Goal: Information Seeking & Learning: Learn about a topic

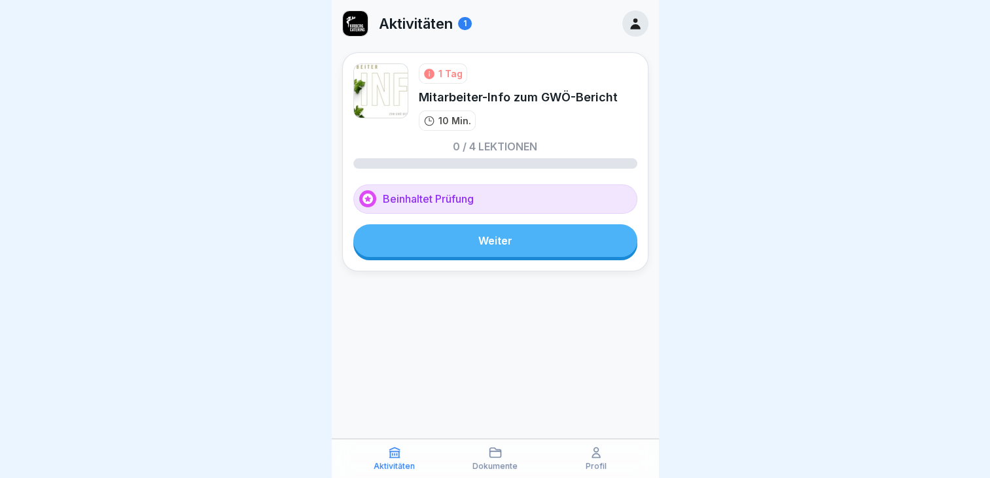
click at [505, 247] on link "Weiter" at bounding box center [495, 240] width 284 height 33
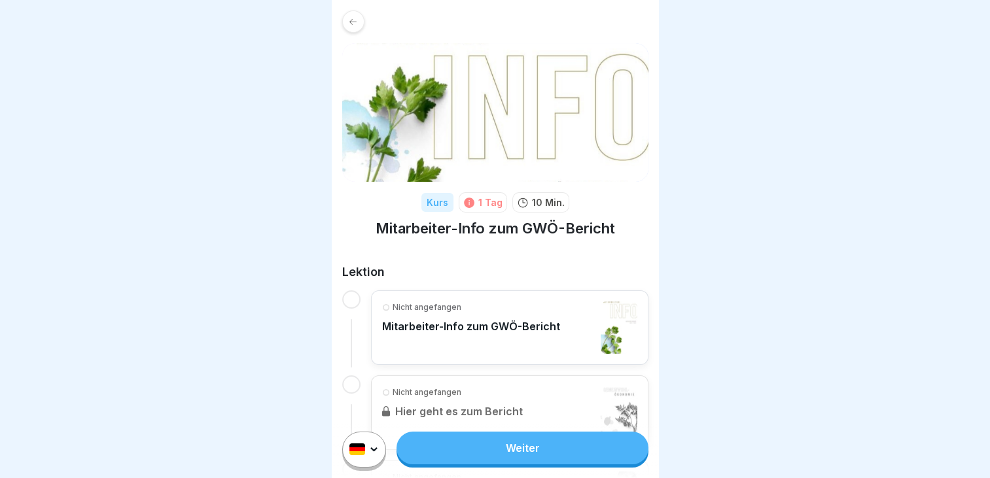
click at [527, 455] on link "Weiter" at bounding box center [522, 448] width 251 height 33
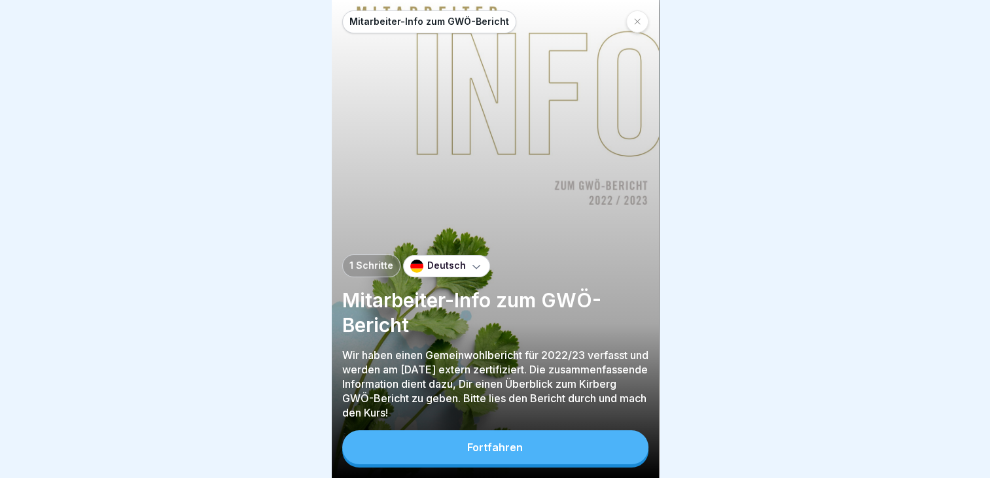
click at [527, 455] on button "Fortfahren" at bounding box center [495, 448] width 306 height 34
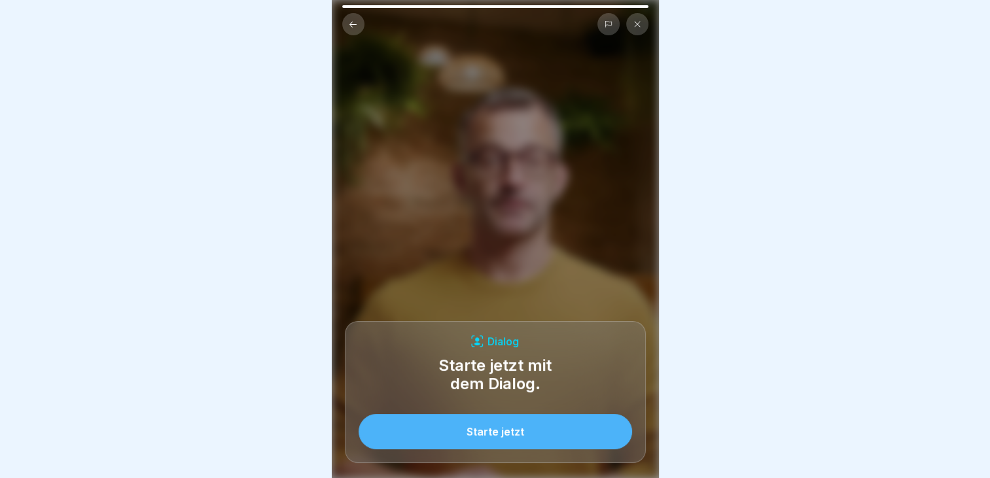
click at [527, 450] on button "Starte jetzt" at bounding box center [496, 431] width 274 height 35
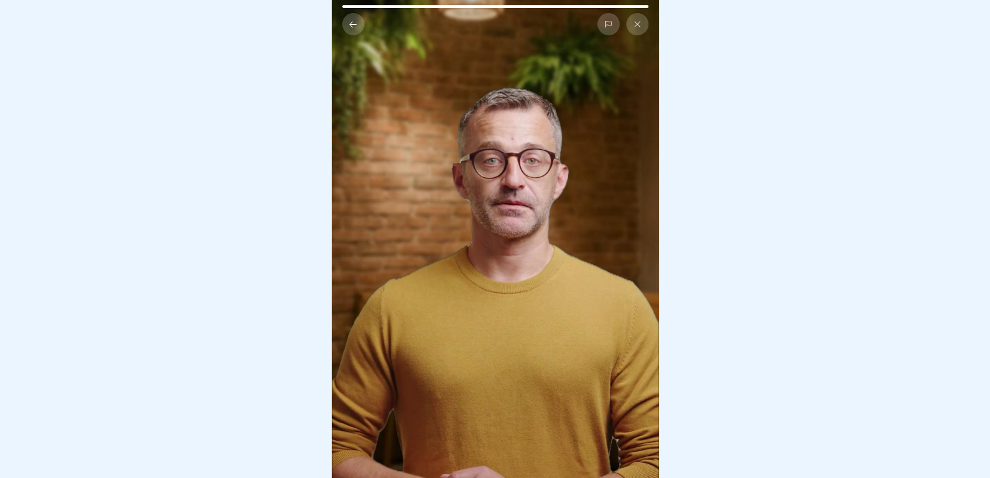
click at [502, 300] on video at bounding box center [495, 239] width 327 height 478
click at [530, 340] on video at bounding box center [495, 239] width 327 height 478
click at [452, 215] on video at bounding box center [495, 239] width 327 height 478
click at [461, 274] on video at bounding box center [495, 239] width 327 height 478
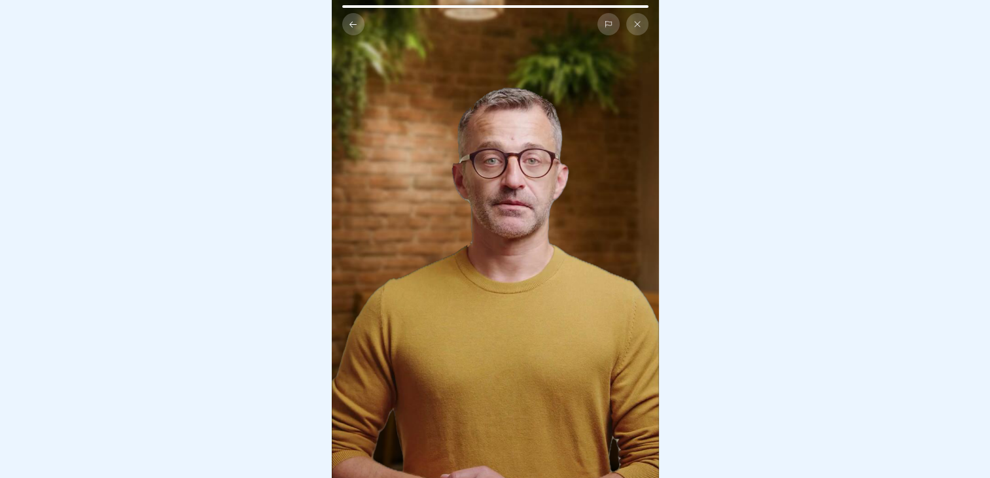
click at [353, 13] on button at bounding box center [353, 24] width 22 height 22
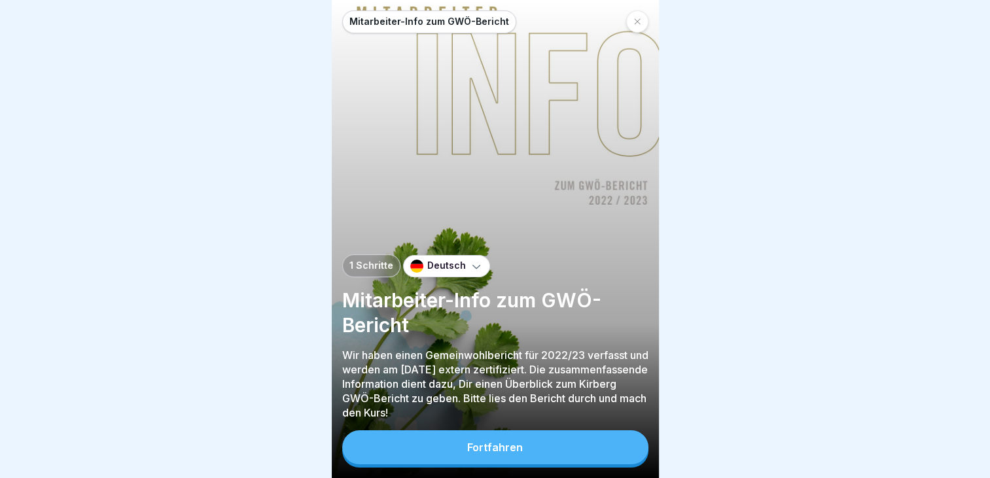
click at [490, 440] on button "Fortfahren" at bounding box center [495, 448] width 306 height 34
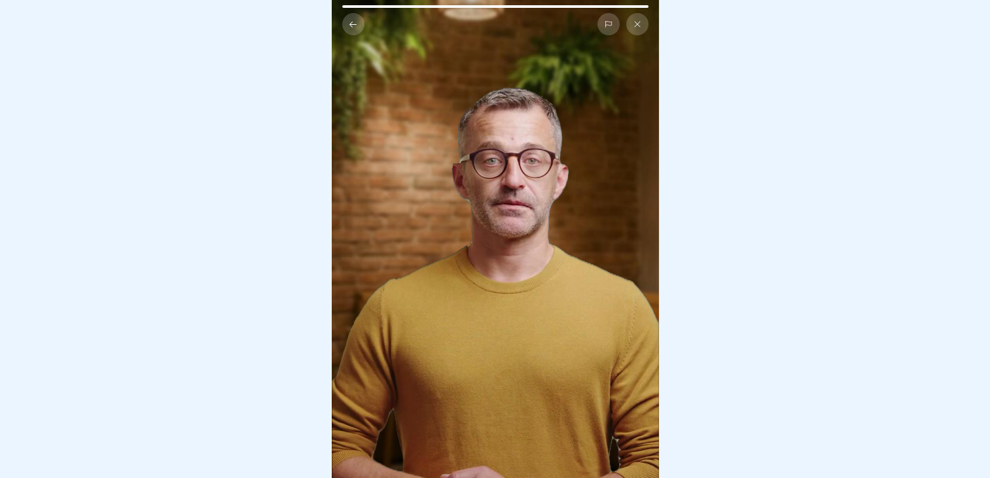
click at [435, 279] on video at bounding box center [495, 239] width 327 height 478
click at [439, 274] on video at bounding box center [495, 239] width 327 height 478
click at [444, 317] on video at bounding box center [495, 239] width 327 height 478
click at [359, 13] on button at bounding box center [353, 24] width 22 height 22
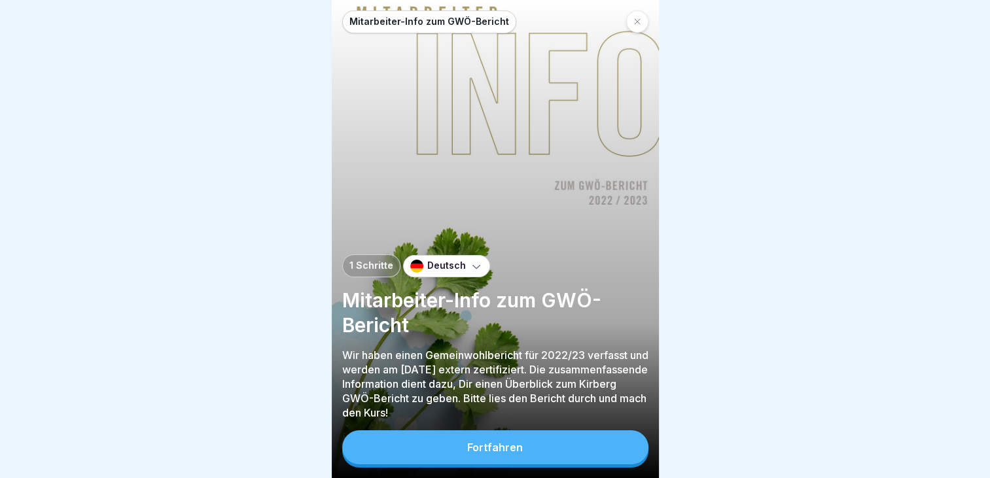
click at [453, 465] on div "Mitarbeiter-Info zum GWÖ-Bericht 1 Schritte Deutsch Mitarbeiter-Info zum GWÖ-Be…" at bounding box center [495, 239] width 327 height 478
click at [453, 465] on div "Fortfahren" at bounding box center [495, 449] width 306 height 37
click at [494, 459] on button "Fortfahren" at bounding box center [495, 448] width 306 height 34
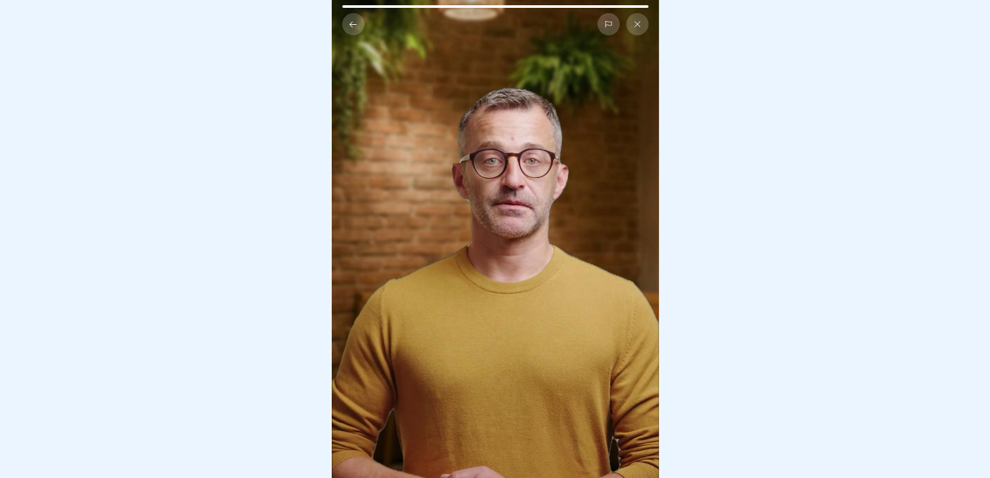
click at [488, 207] on video at bounding box center [495, 239] width 327 height 478
click at [640, 20] on icon at bounding box center [638, 24] width 8 height 8
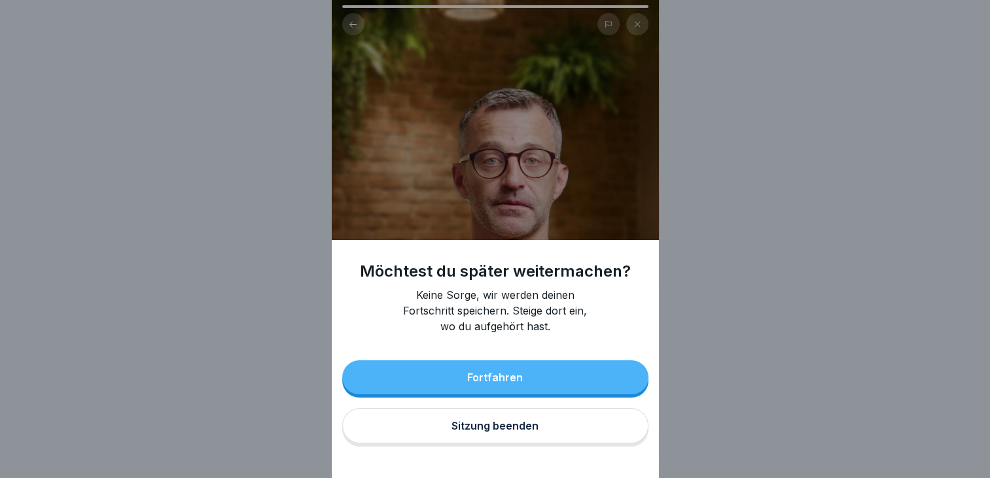
click at [508, 384] on div "Fortfahren" at bounding box center [495, 378] width 56 height 12
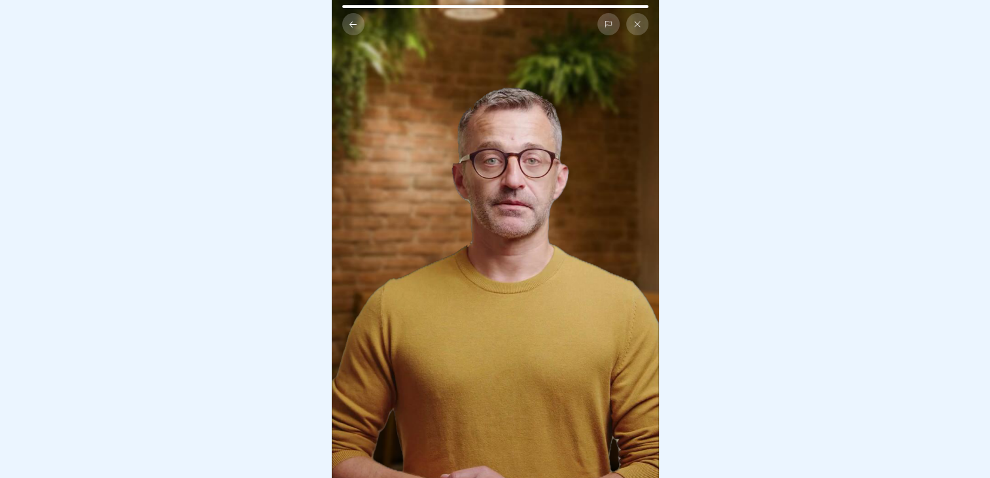
click at [482, 211] on video at bounding box center [495, 239] width 327 height 478
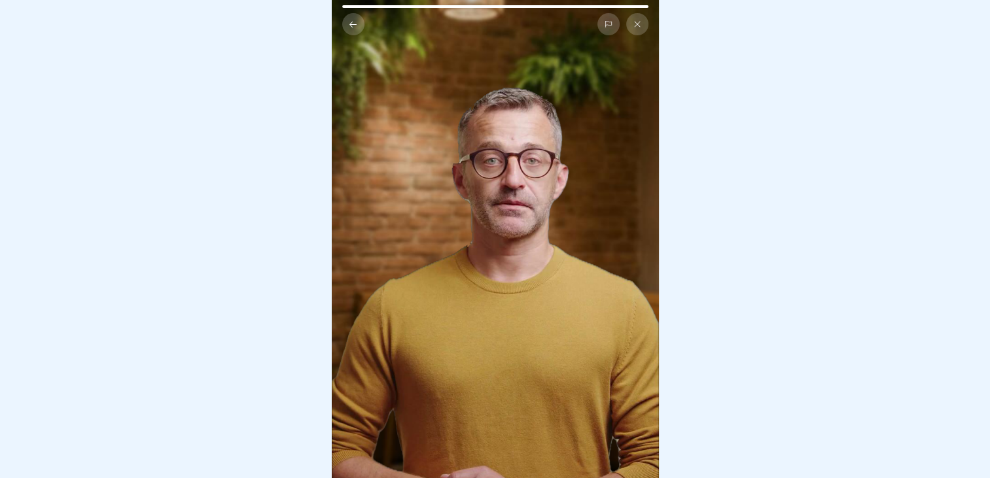
click at [606, 22] on icon at bounding box center [608, 25] width 6 height 6
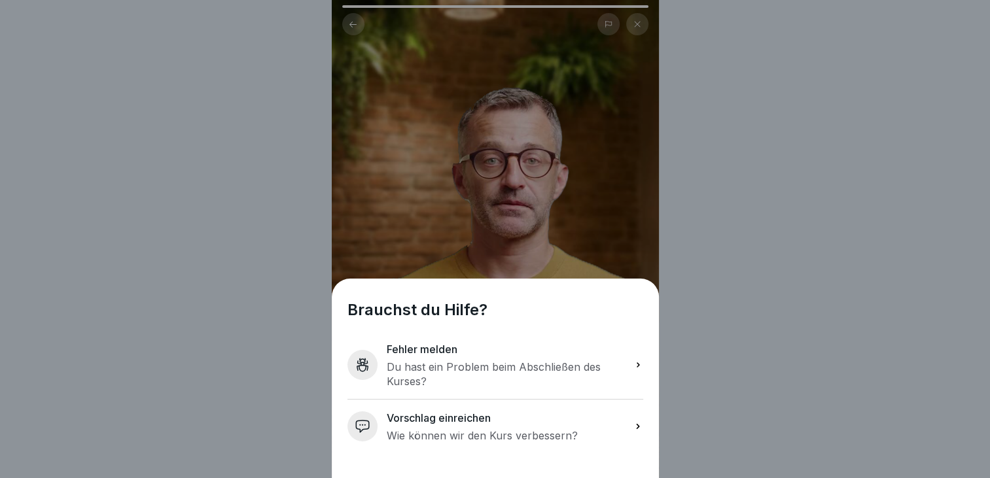
click at [701, 325] on div "Brauchst du Hilfe? Fehler melden Du hast ein Problem beim Abschließen des [DEMO…" at bounding box center [495, 239] width 990 height 478
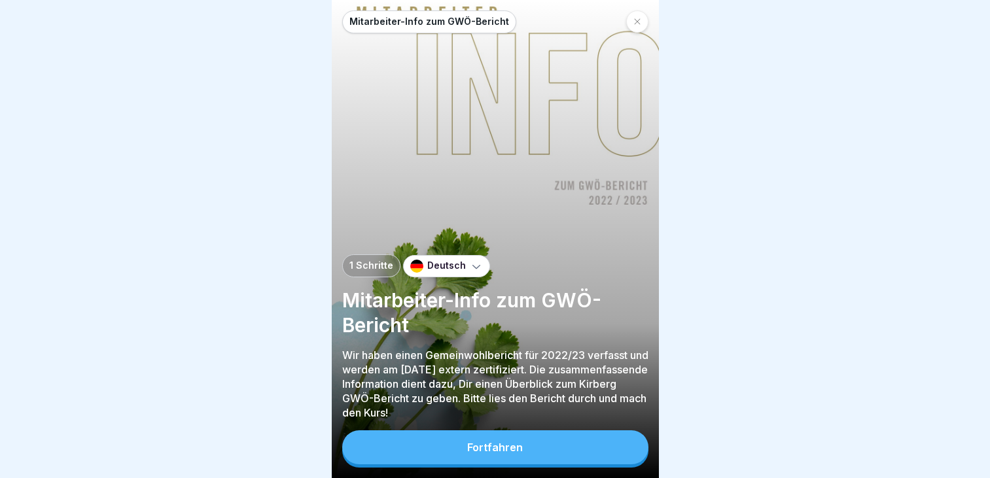
scroll to position [10, 0]
click at [483, 450] on div "Fortfahren" at bounding box center [495, 448] width 56 height 12
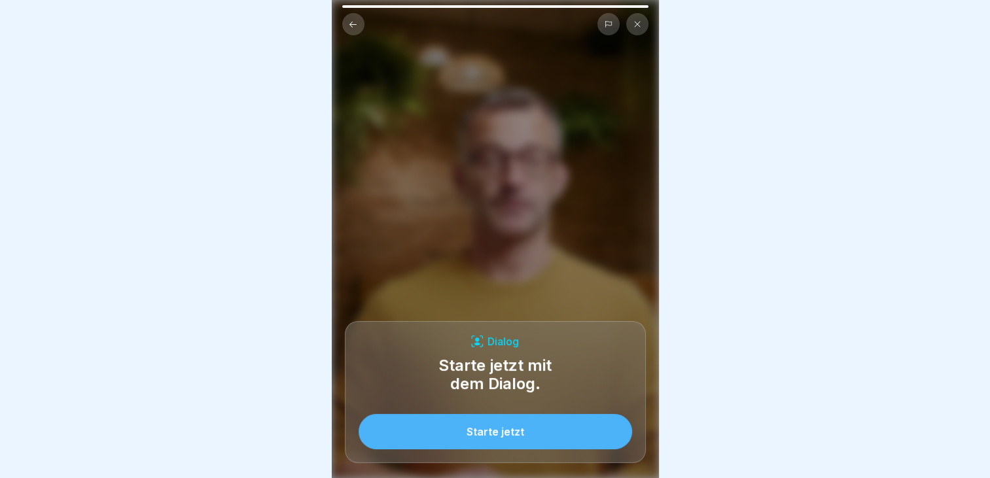
click at [502, 428] on div "Starte jetzt" at bounding box center [496, 432] width 58 height 12
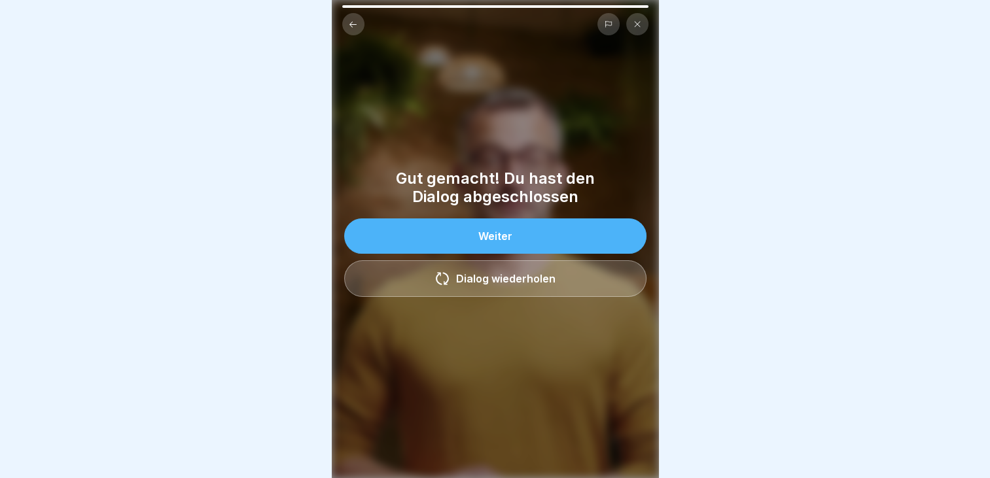
click at [499, 219] on button "Weiter" at bounding box center [495, 236] width 302 height 35
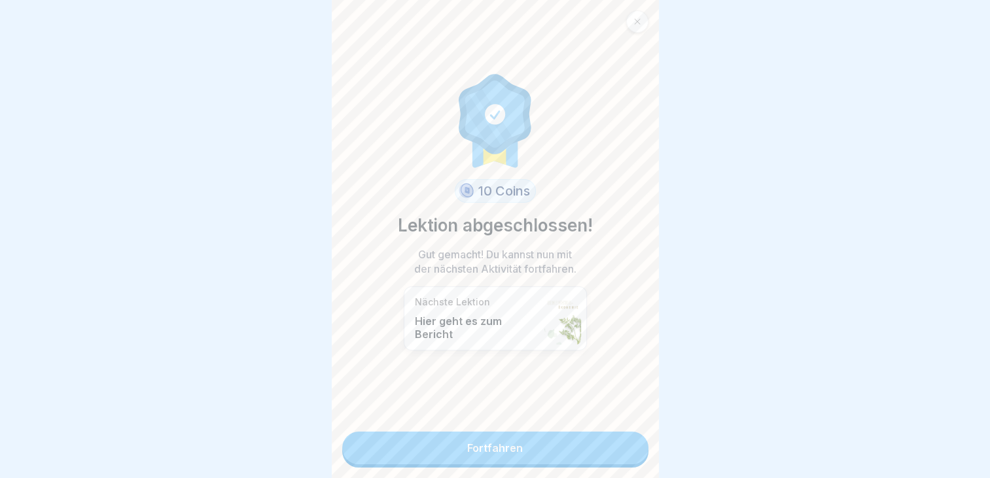
click at [481, 449] on link "Fortfahren" at bounding box center [495, 448] width 306 height 33
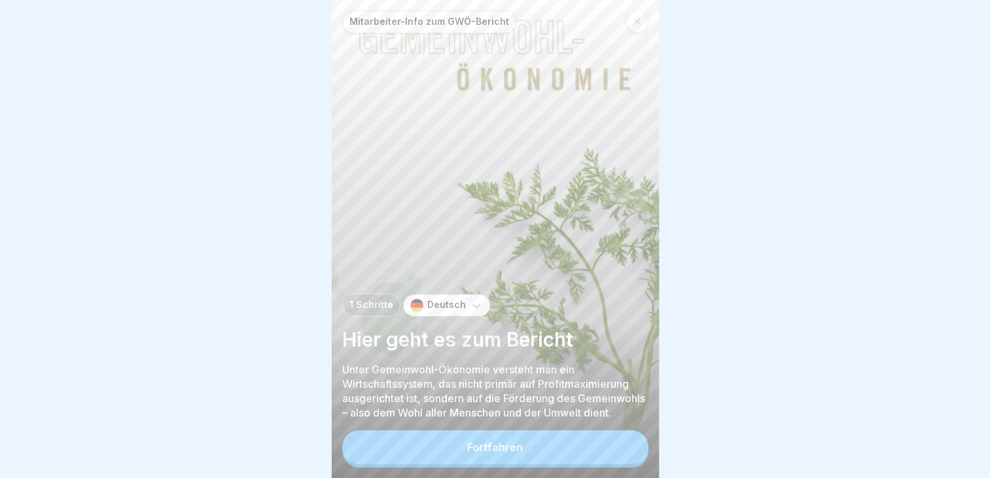
click at [490, 465] on button "Fortfahren" at bounding box center [495, 448] width 306 height 34
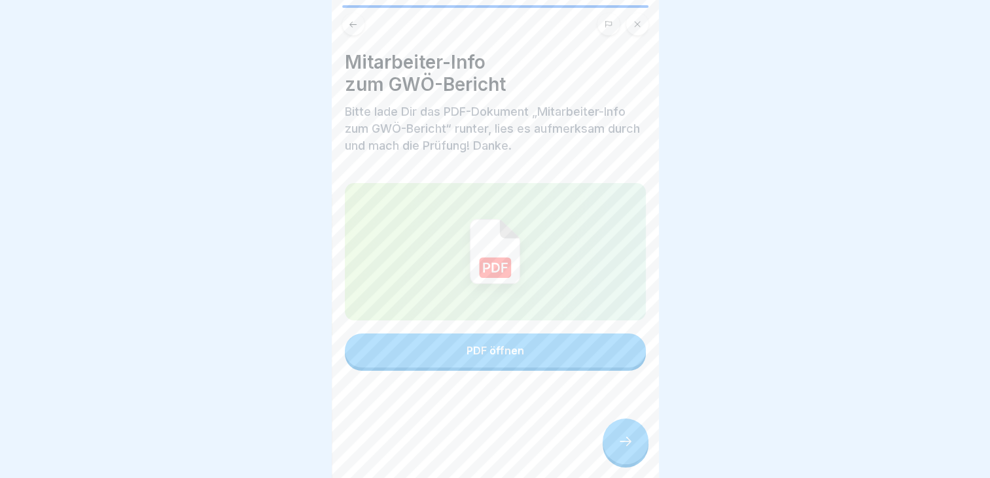
click at [492, 355] on div "PDF öffnen" at bounding box center [496, 351] width 58 height 12
click at [605, 438] on div at bounding box center [626, 442] width 46 height 46
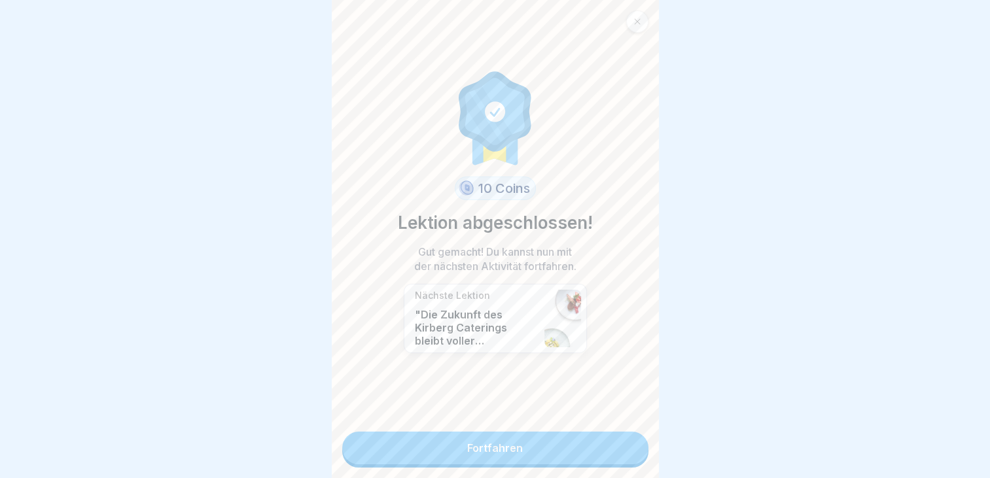
click at [516, 438] on link "Fortfahren" at bounding box center [495, 448] width 306 height 33
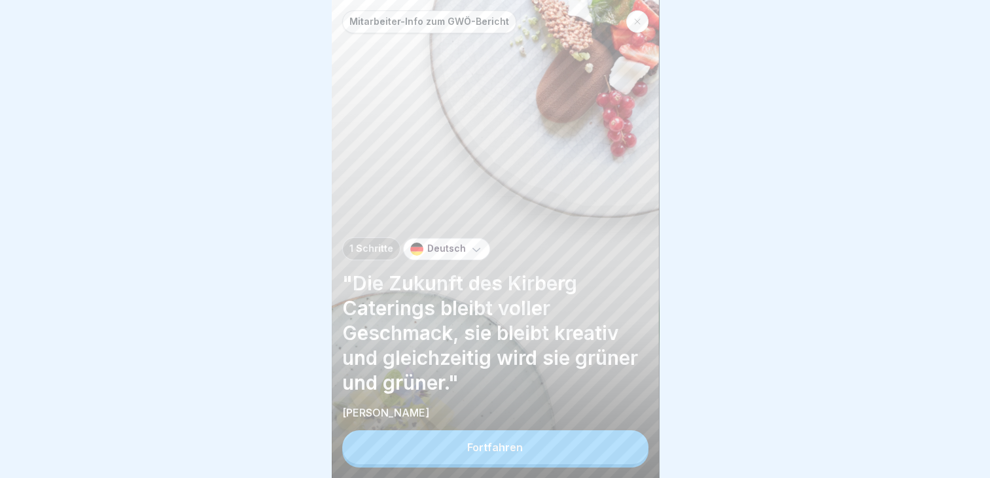
click at [499, 465] on button "Fortfahren" at bounding box center [495, 448] width 306 height 34
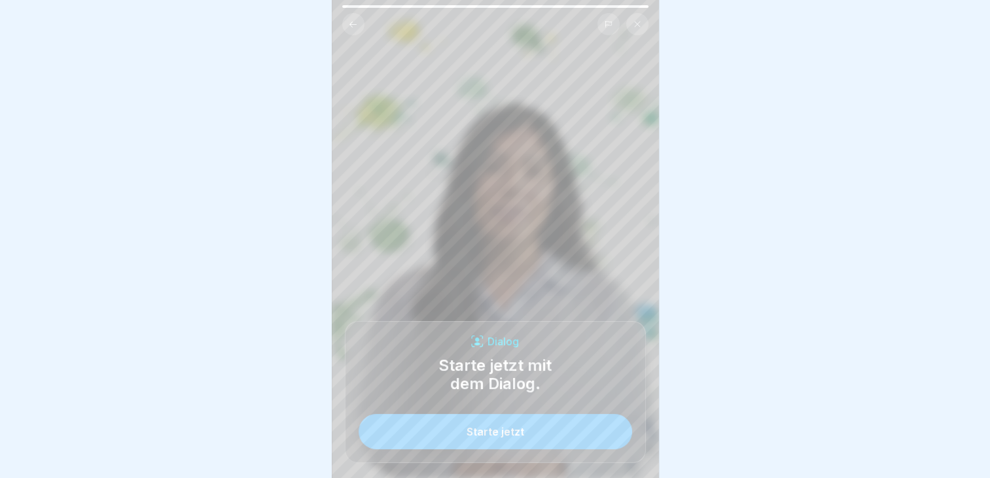
click at [501, 438] on div "Starte jetzt" at bounding box center [496, 432] width 58 height 12
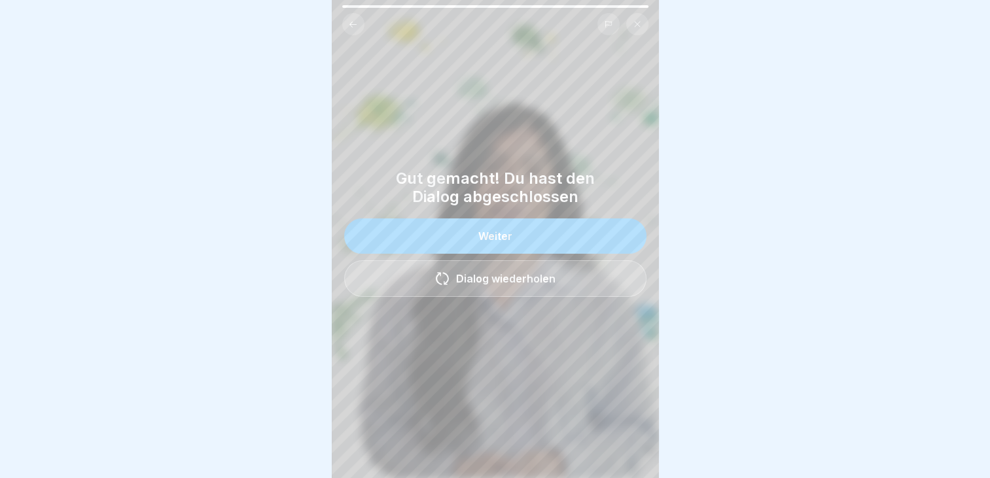
click at [490, 241] on div "Weiter" at bounding box center [495, 236] width 34 height 12
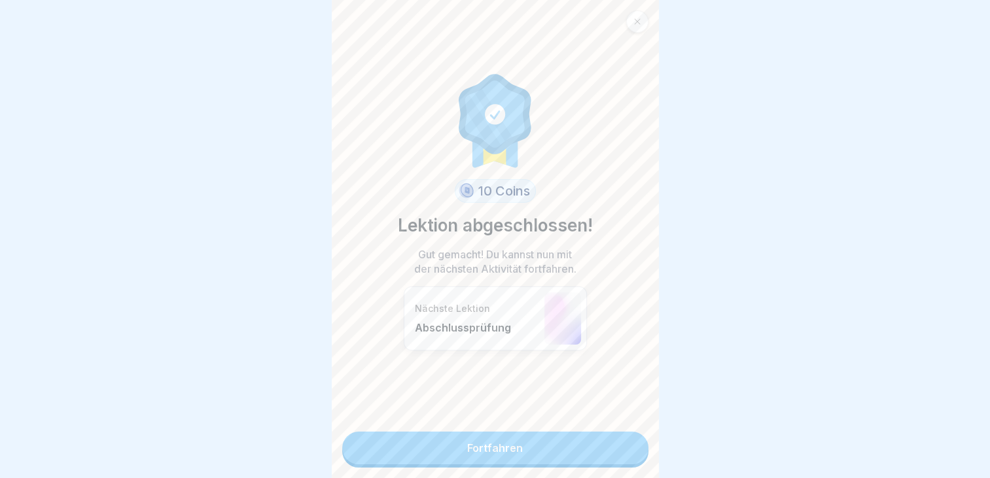
click at [484, 437] on link "Fortfahren" at bounding box center [495, 448] width 306 height 33
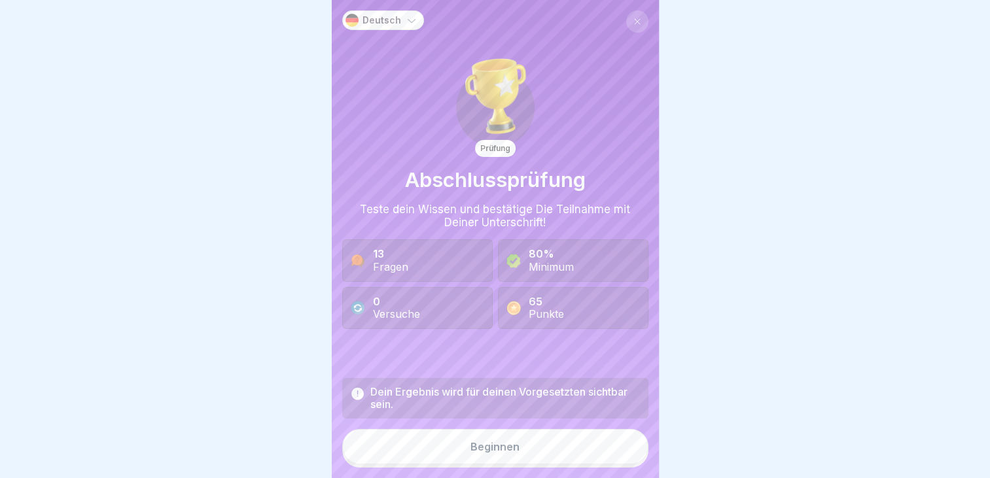
click at [490, 453] on div "Beginnen" at bounding box center [495, 447] width 49 height 12
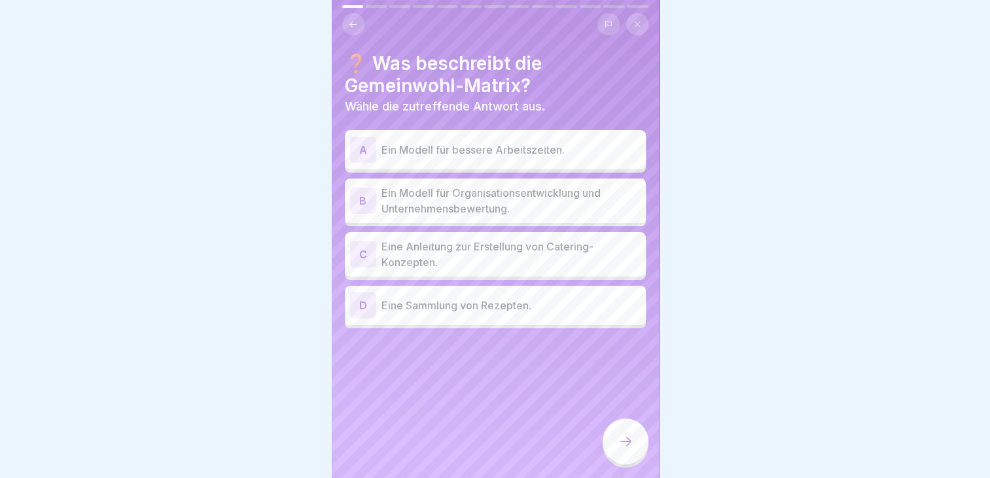
click at [433, 198] on p "Ein Modell für Organisationsentwicklung und Unternehmensbewertung." at bounding box center [511, 200] width 259 height 31
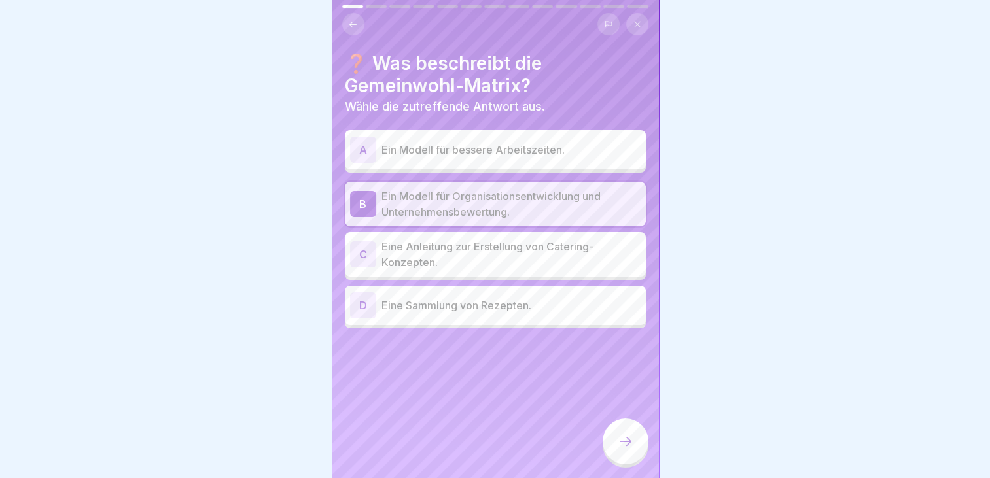
click at [619, 446] on icon at bounding box center [626, 442] width 16 height 16
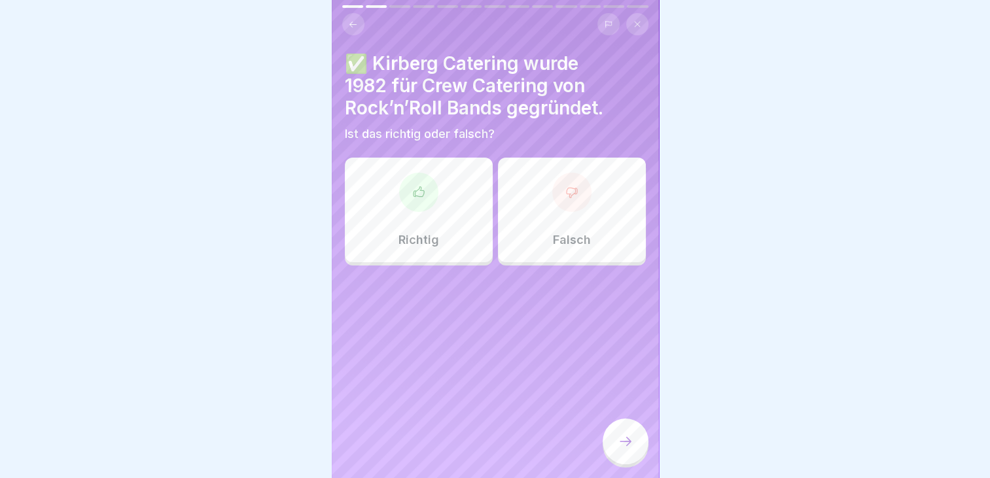
click at [431, 186] on div at bounding box center [418, 192] width 39 height 39
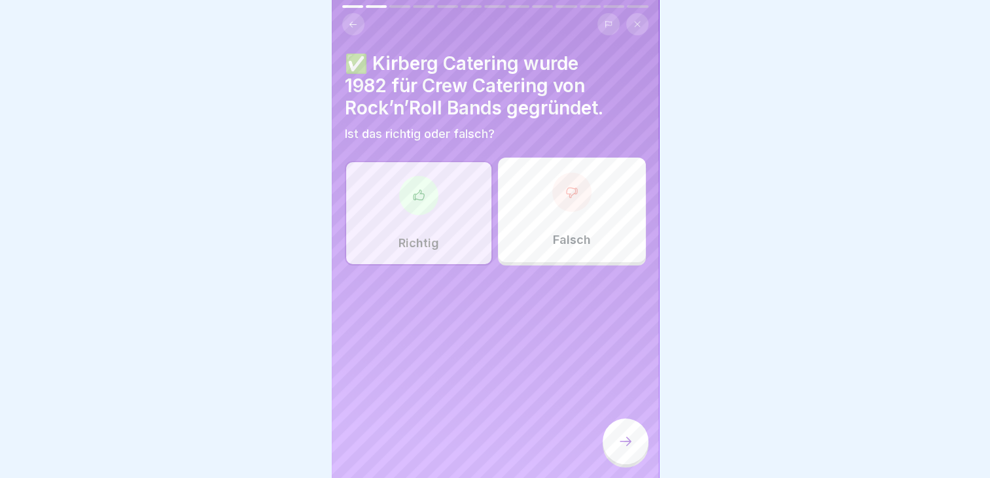
click at [626, 449] on icon at bounding box center [626, 442] width 16 height 16
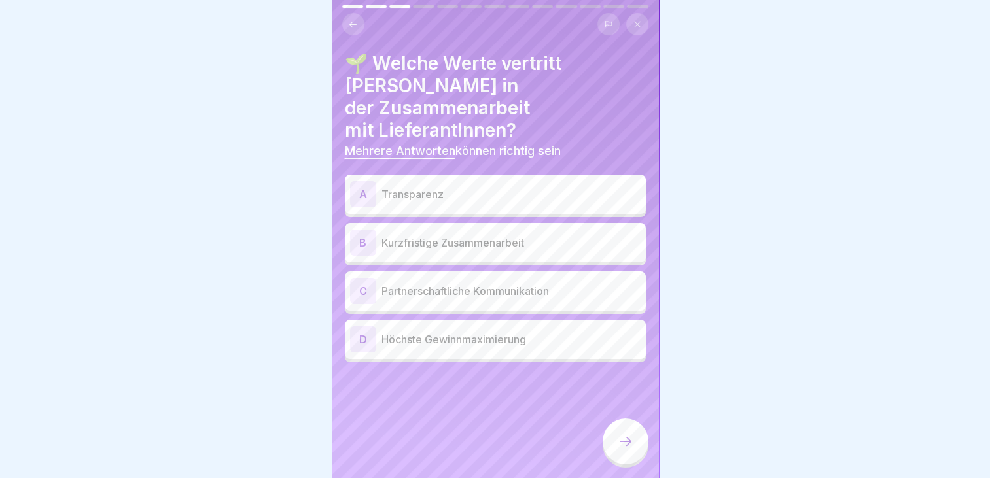
click at [487, 187] on p "Transparenz" at bounding box center [511, 195] width 259 height 16
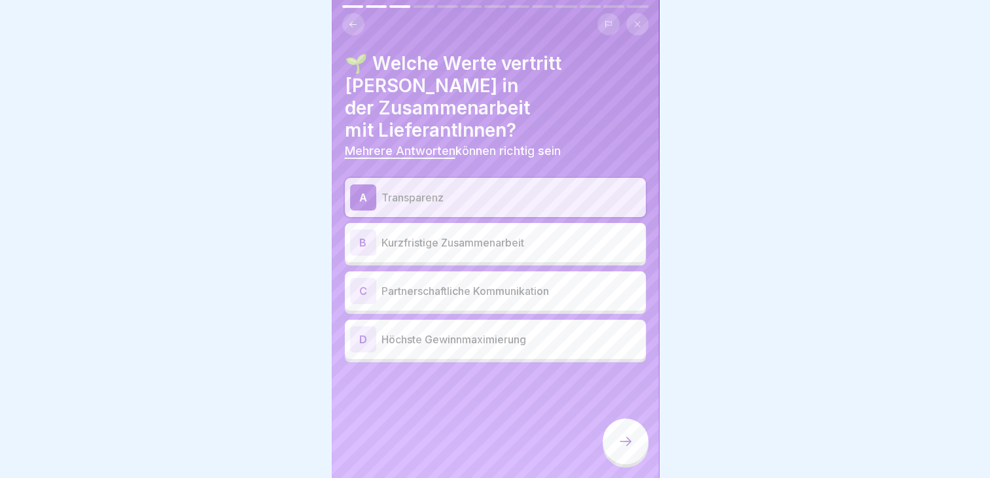
click at [448, 283] on p "Partnerschaftliche Kommunikation" at bounding box center [511, 291] width 259 height 16
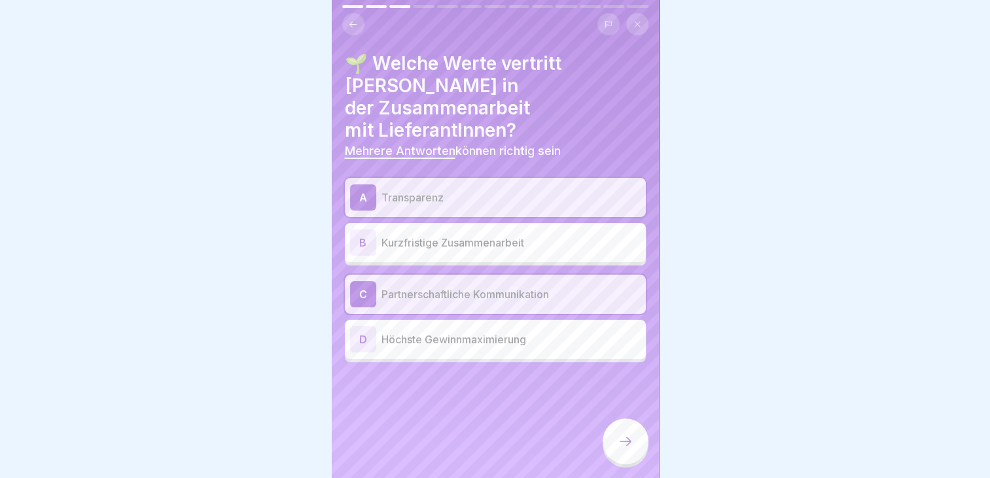
click at [626, 447] on icon at bounding box center [626, 442] width 16 height 16
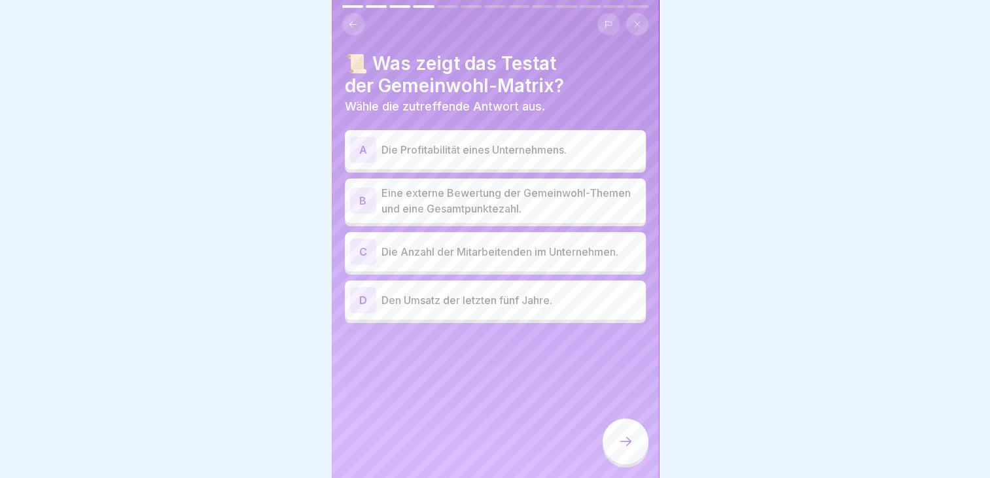
click at [465, 224] on div "A Die Profitabilität eines Unternehmens. B Eine externe Bewertung der Gemeinwoh…" at bounding box center [495, 229] width 301 height 190
click at [482, 213] on p "Eine externe Bewertung der Gemeinwohl-Themen und eine Gesamtpunktezahl." at bounding box center [511, 200] width 259 height 31
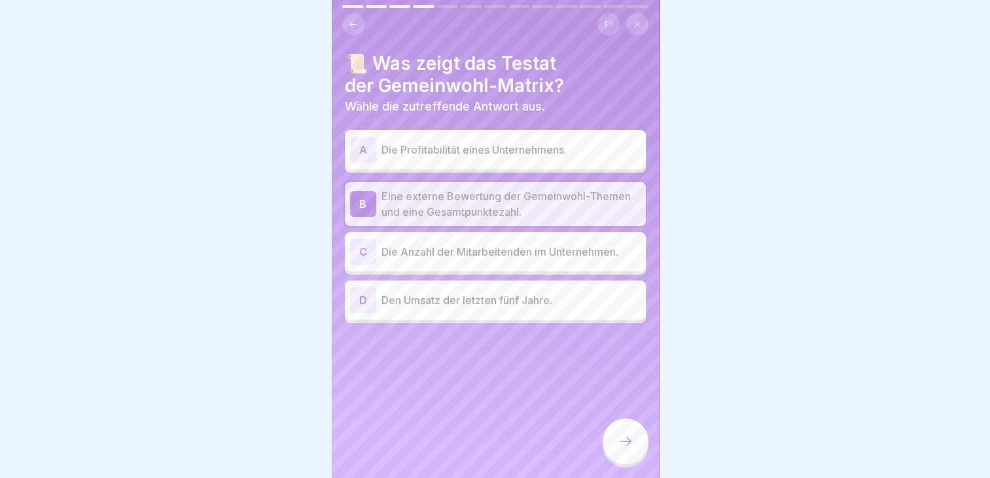
click at [621, 450] on icon at bounding box center [626, 442] width 16 height 16
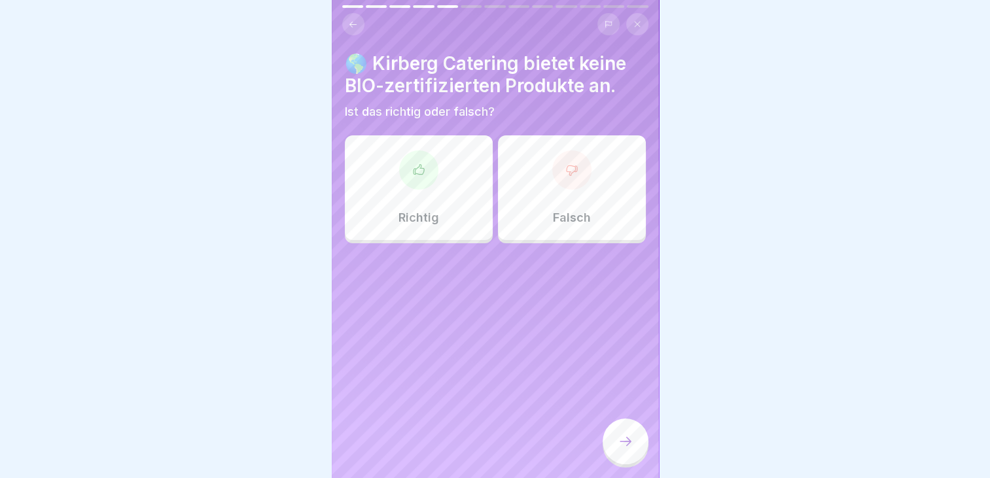
click at [577, 195] on div "Falsch" at bounding box center [572, 187] width 148 height 105
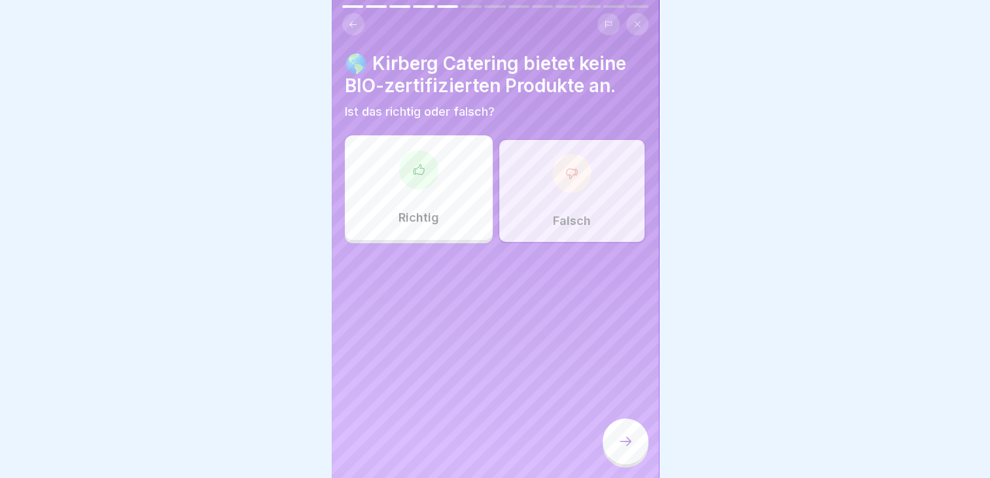
click at [630, 450] on icon at bounding box center [626, 442] width 16 height 16
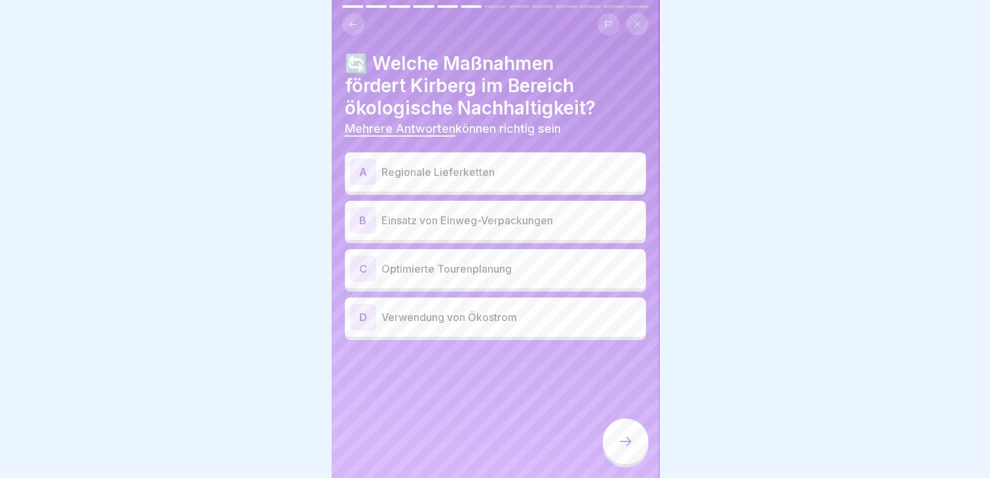
click at [466, 166] on p "Regionale Lieferketten" at bounding box center [511, 172] width 259 height 16
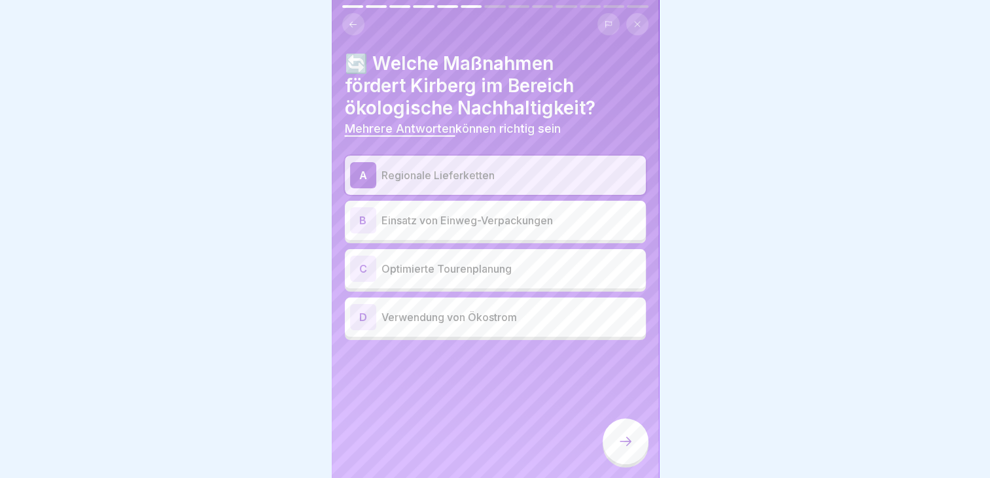
click at [442, 270] on p "Optimierte Tourenplanung" at bounding box center [511, 269] width 259 height 16
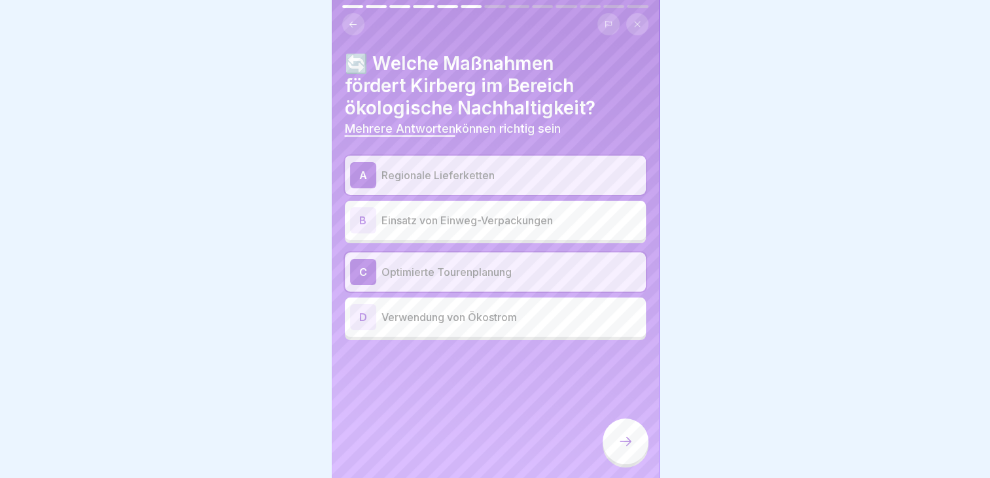
click at [445, 317] on p "Verwendung von Ökostrom" at bounding box center [511, 318] width 259 height 16
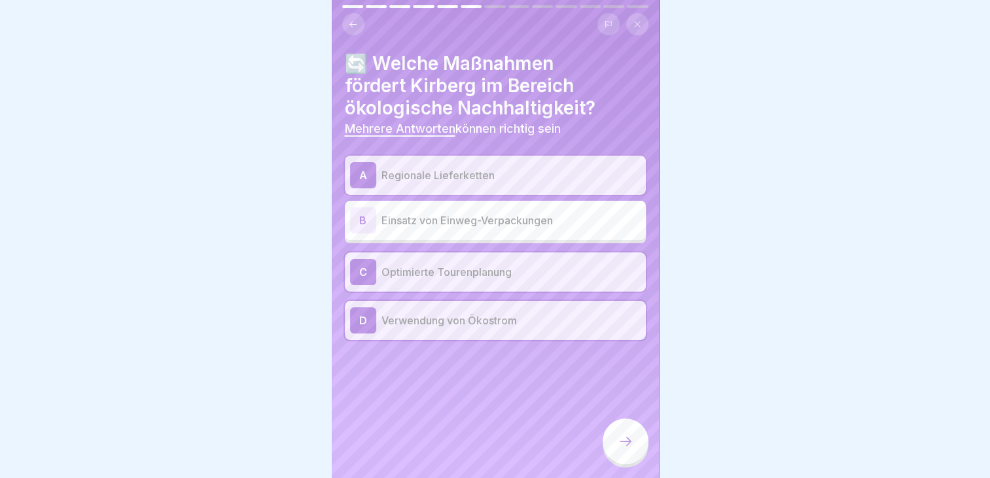
click at [625, 436] on div at bounding box center [626, 442] width 46 height 46
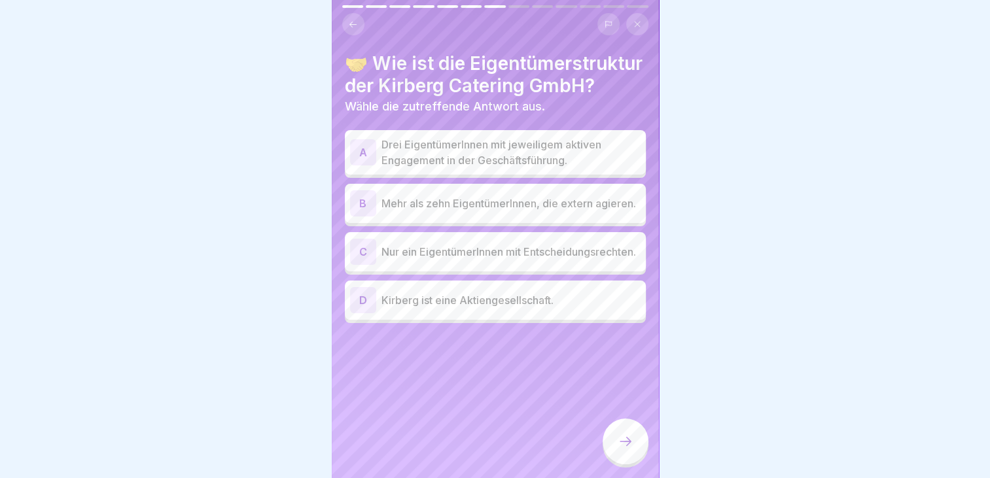
click at [488, 168] on p "Drei EigentümerInnen mit jeweiligem aktiven Engagement in der Geschäftsführung." at bounding box center [511, 152] width 259 height 31
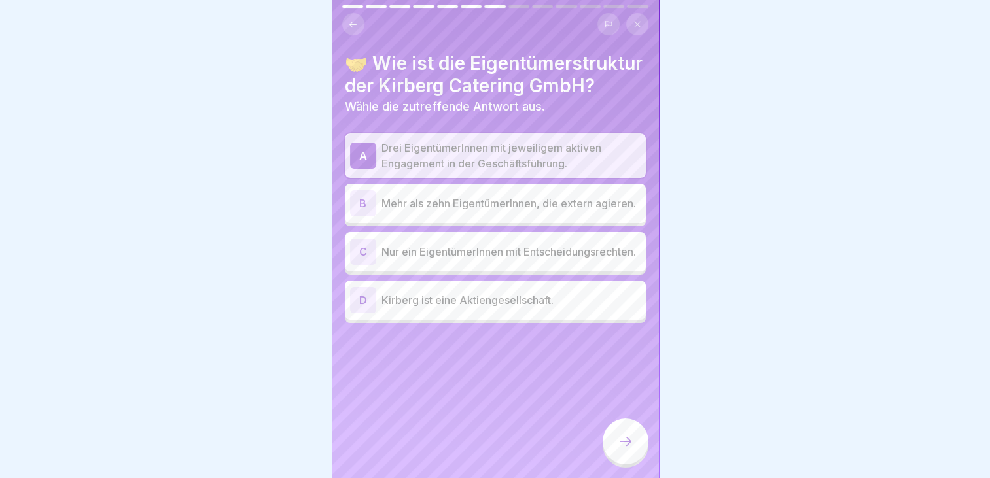
click at [624, 446] on icon at bounding box center [626, 442] width 16 height 16
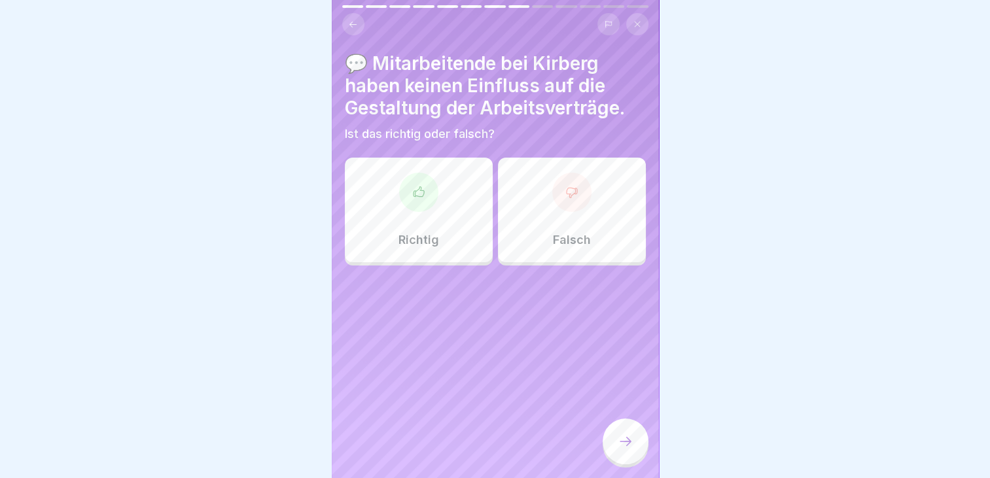
click at [565, 198] on icon at bounding box center [571, 192] width 13 height 13
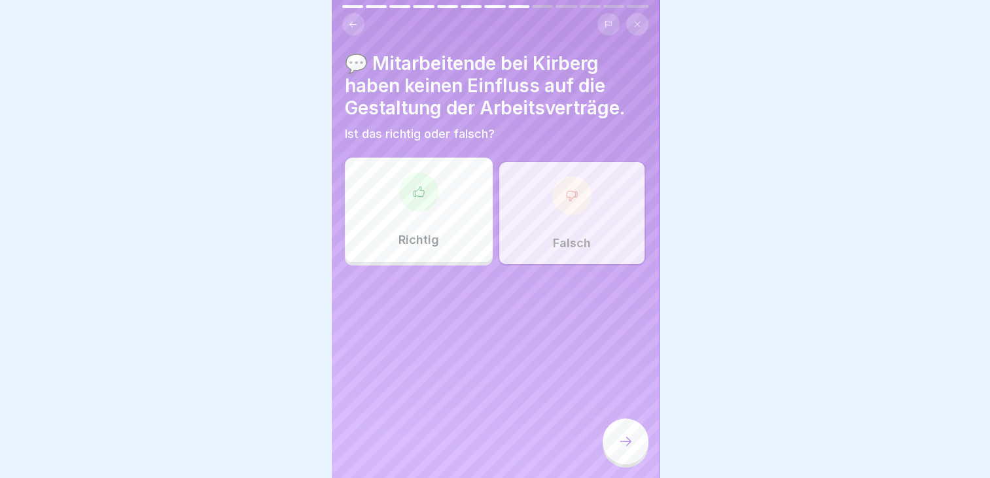
click at [626, 450] on icon at bounding box center [626, 442] width 16 height 16
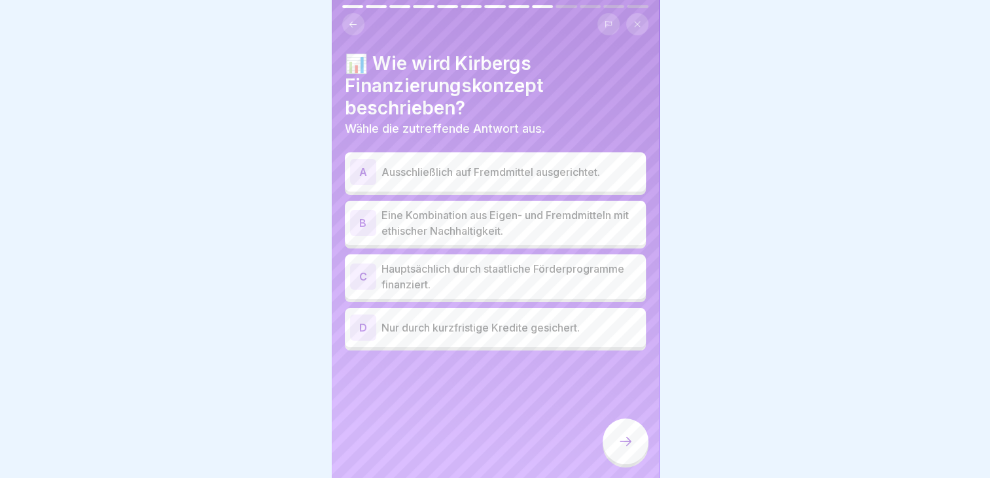
click at [510, 228] on p "Eine Kombination aus Eigen- und Fremdmitteln mit ethischer Nachhaltigkeit." at bounding box center [511, 222] width 259 height 31
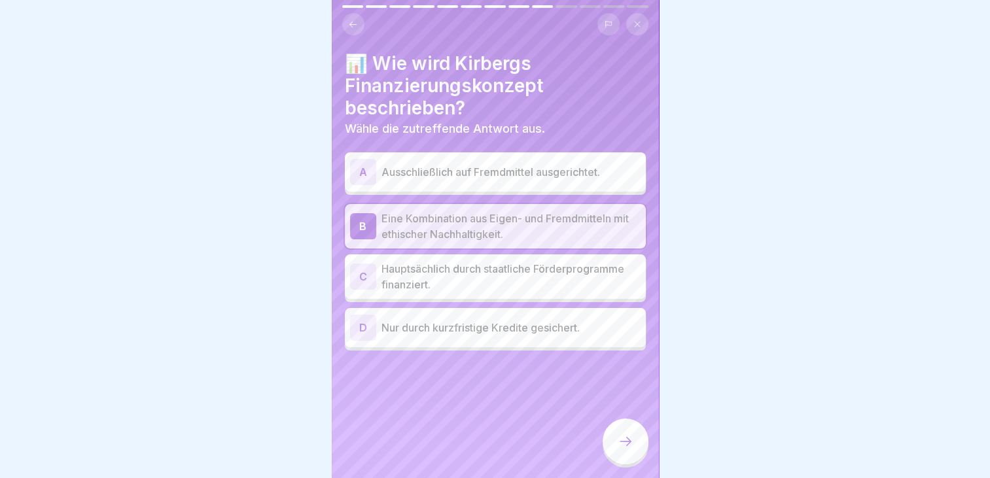
click at [618, 450] on icon at bounding box center [626, 442] width 16 height 16
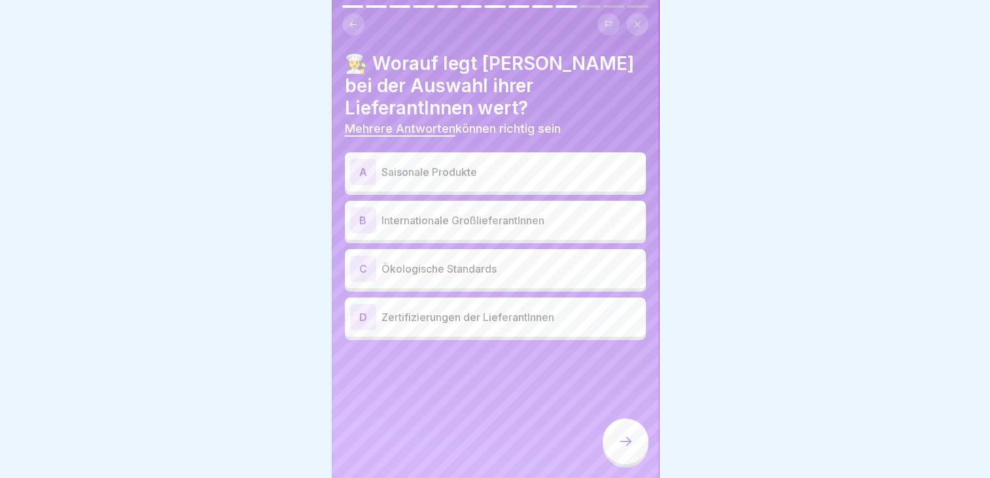
click at [509, 165] on p "Saisonale Produkte" at bounding box center [511, 172] width 259 height 16
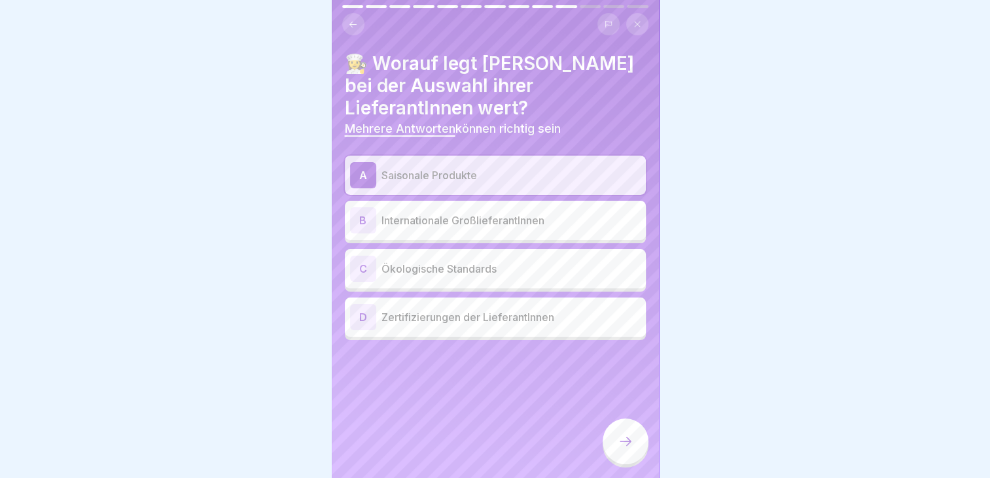
click at [471, 264] on p "Ökologische Standards" at bounding box center [511, 269] width 259 height 16
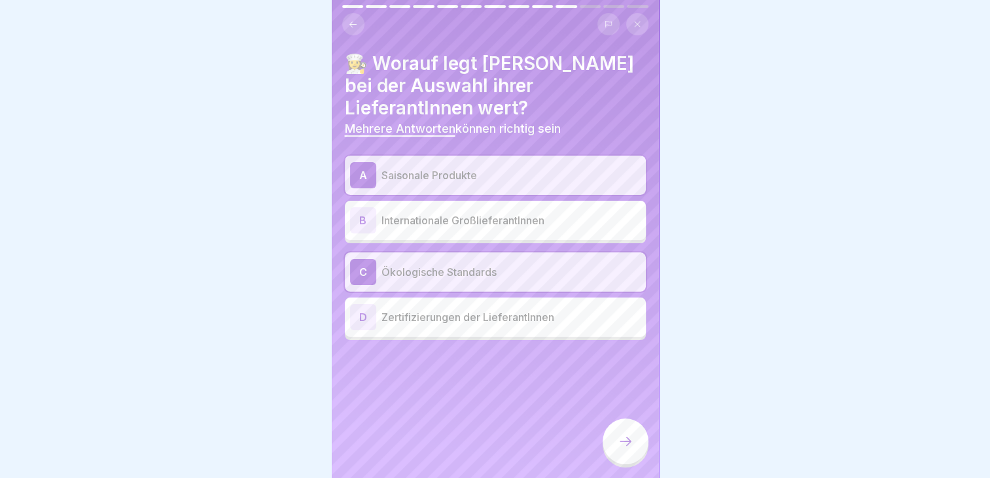
click at [477, 315] on p "Zertifizierungen der LieferantInnen" at bounding box center [511, 318] width 259 height 16
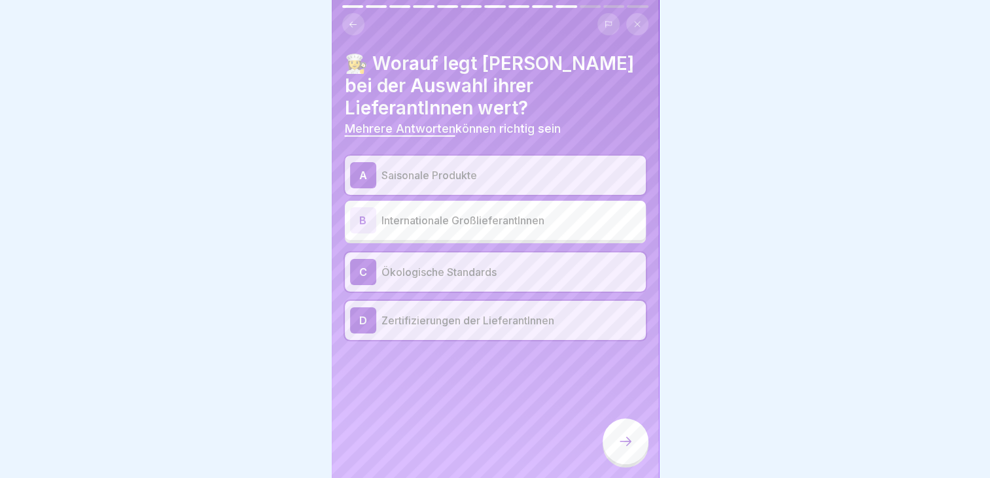
click at [631, 465] on div at bounding box center [626, 442] width 46 height 46
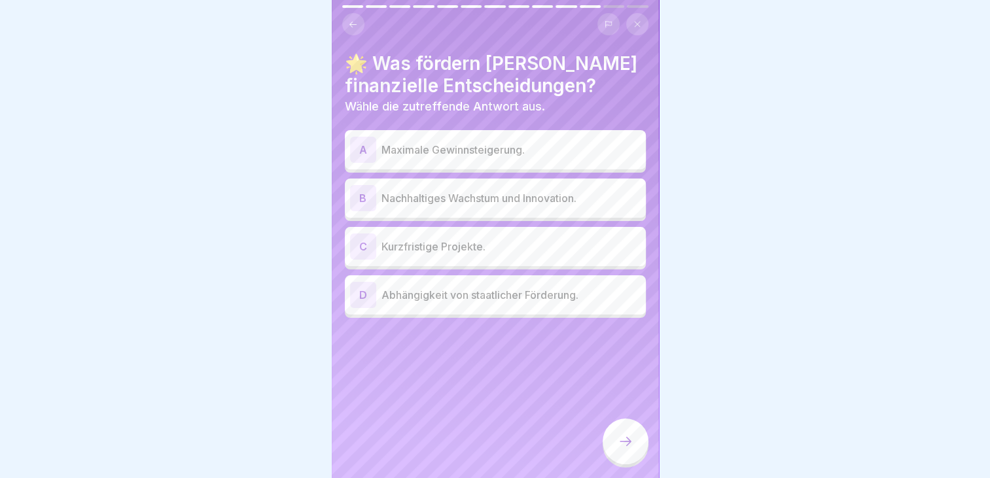
click at [486, 194] on p "Nachhaltiges Wachstum und Innovation." at bounding box center [511, 198] width 259 height 16
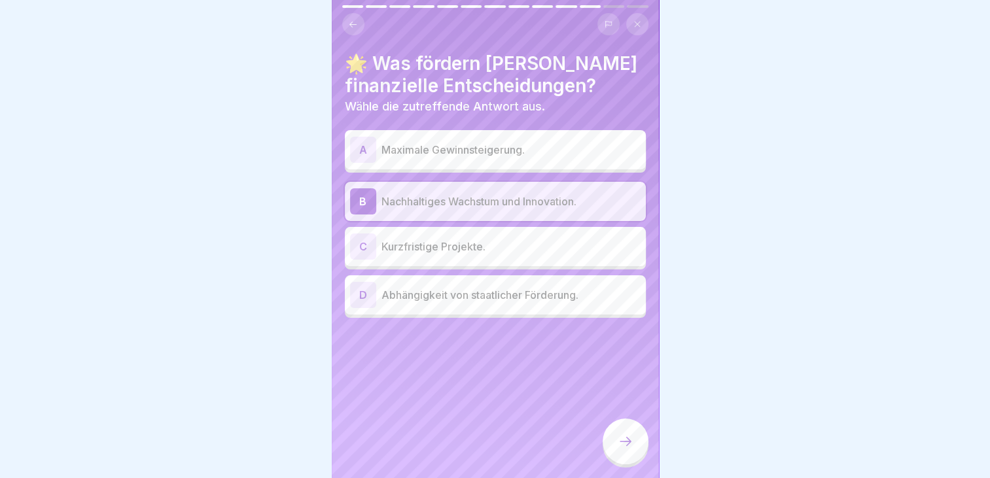
click at [623, 450] on icon at bounding box center [626, 442] width 16 height 16
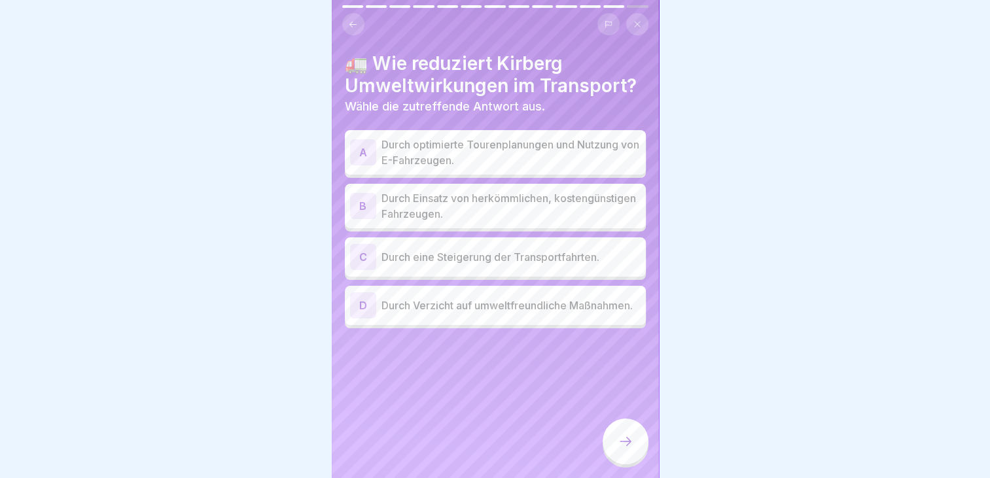
click at [516, 161] on p "Durch optimierte Tourenplanungen und Nutzung von E-Fahrzeugen." at bounding box center [511, 152] width 259 height 31
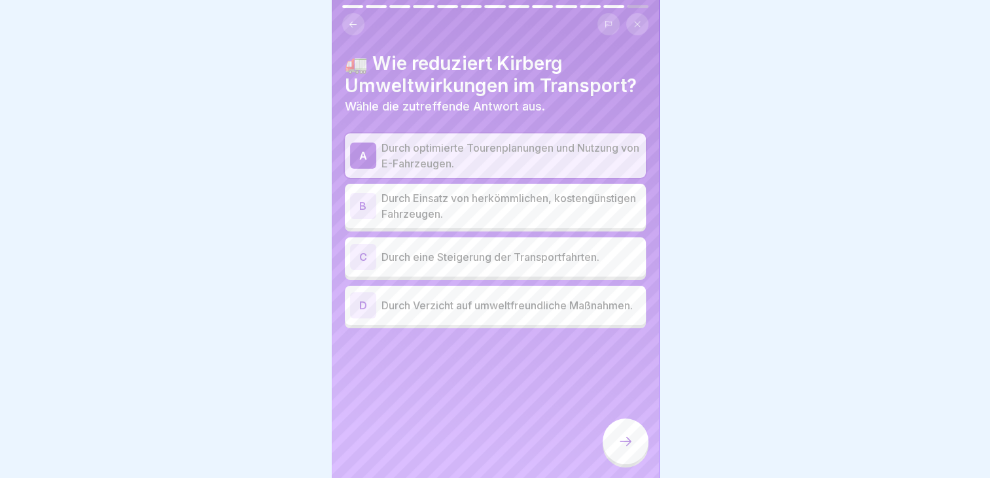
click at [618, 450] on icon at bounding box center [626, 442] width 16 height 16
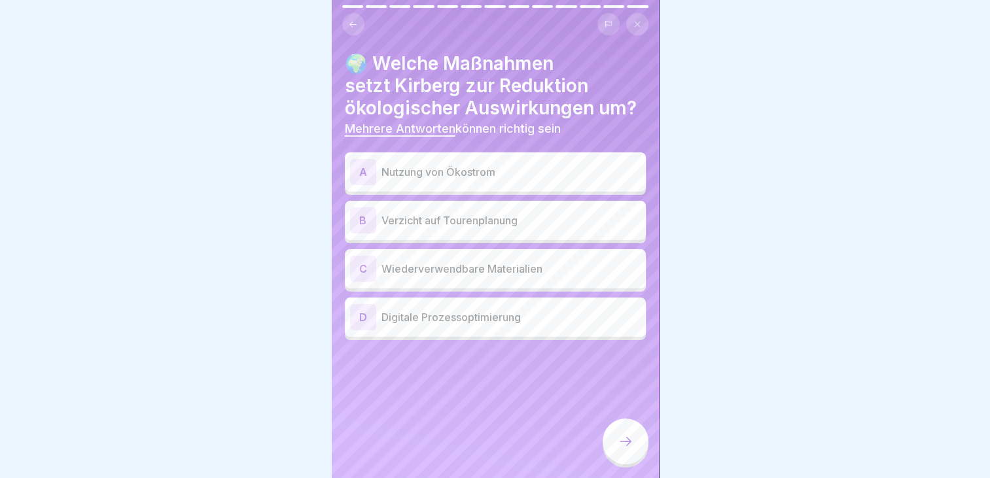
click at [497, 164] on p "Nutzung von Ökostrom" at bounding box center [511, 172] width 259 height 16
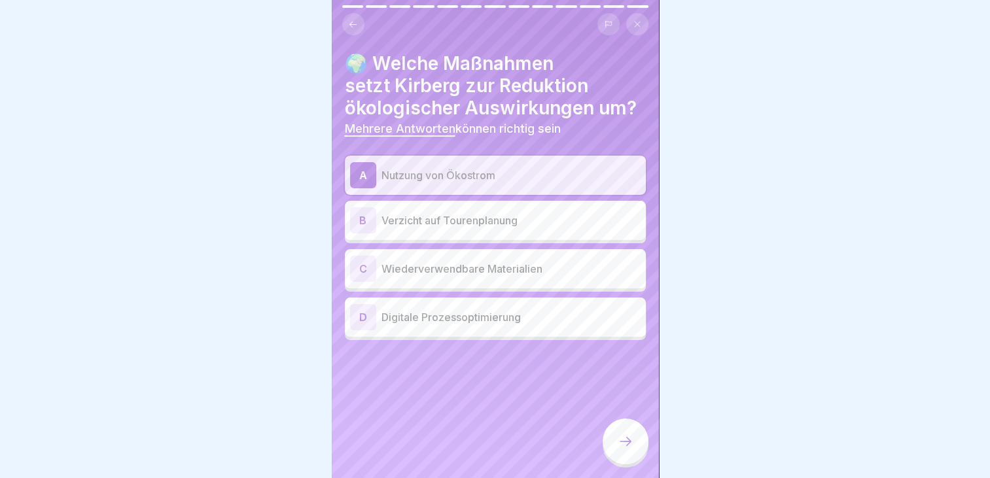
click at [471, 264] on p "Wiederverwendbare Materialien" at bounding box center [511, 269] width 259 height 16
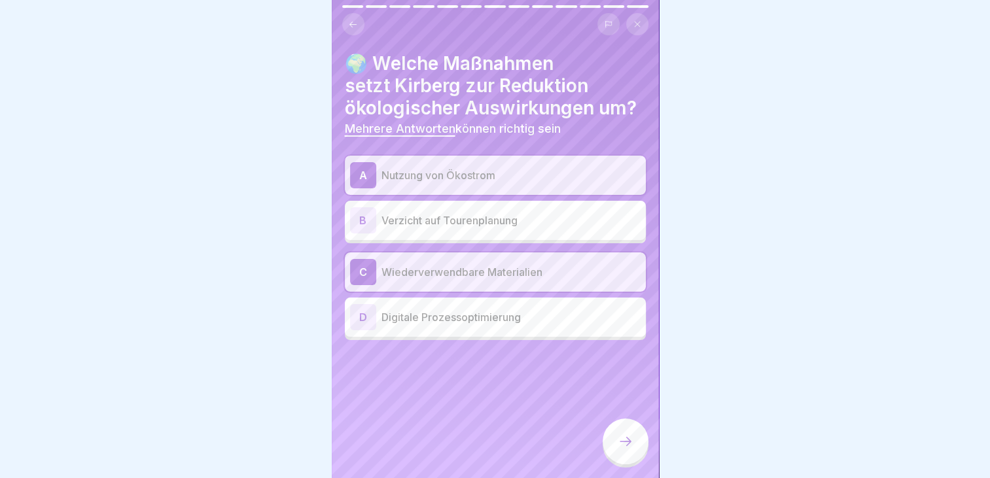
click at [486, 313] on p "Digitale Prozessoptimierung" at bounding box center [511, 318] width 259 height 16
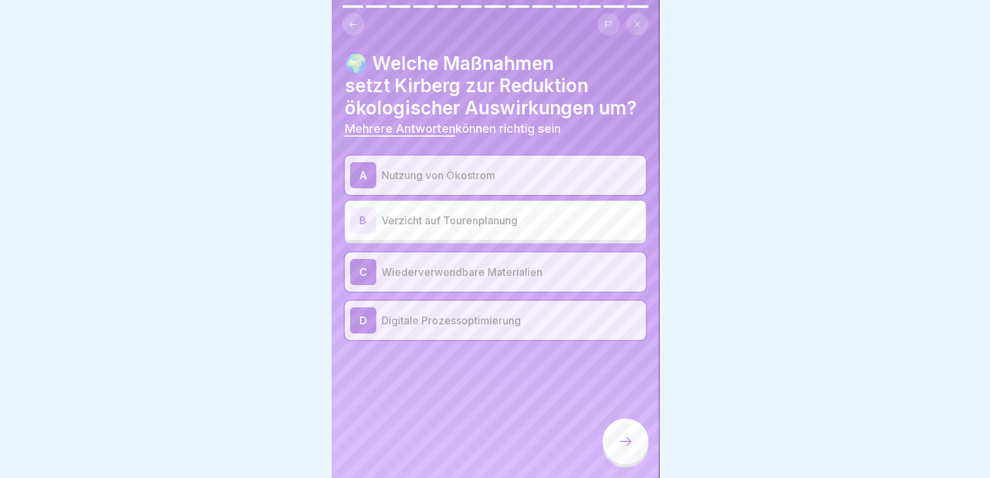
click at [625, 444] on div at bounding box center [626, 442] width 46 height 46
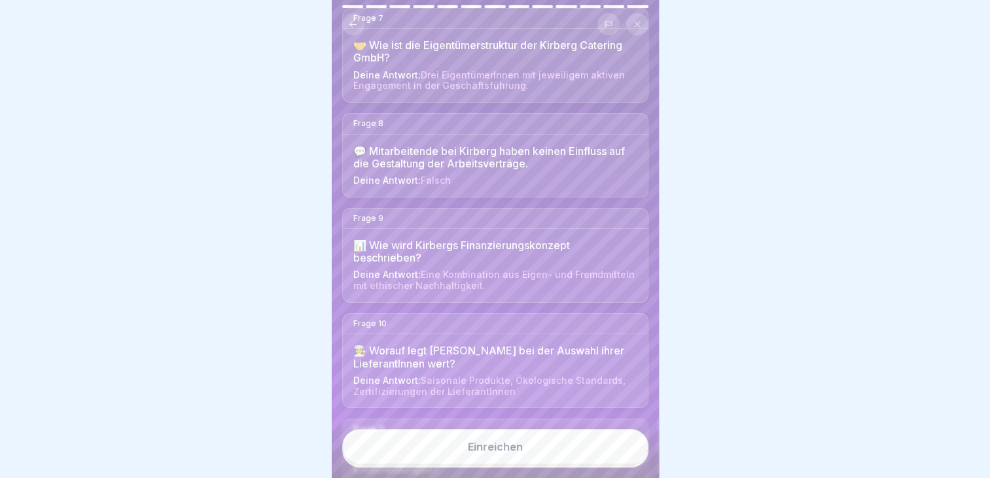
scroll to position [990, 0]
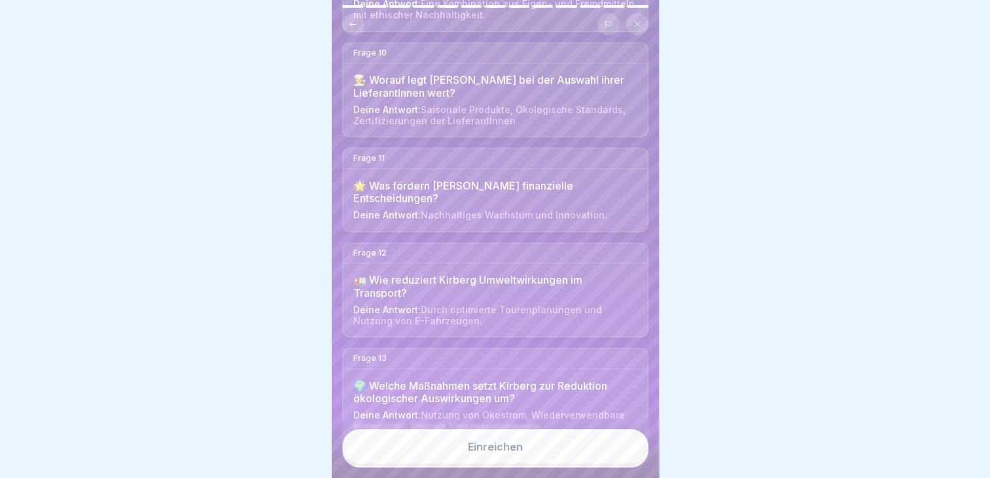
click at [516, 453] on div "Einreichen" at bounding box center [495, 447] width 55 height 12
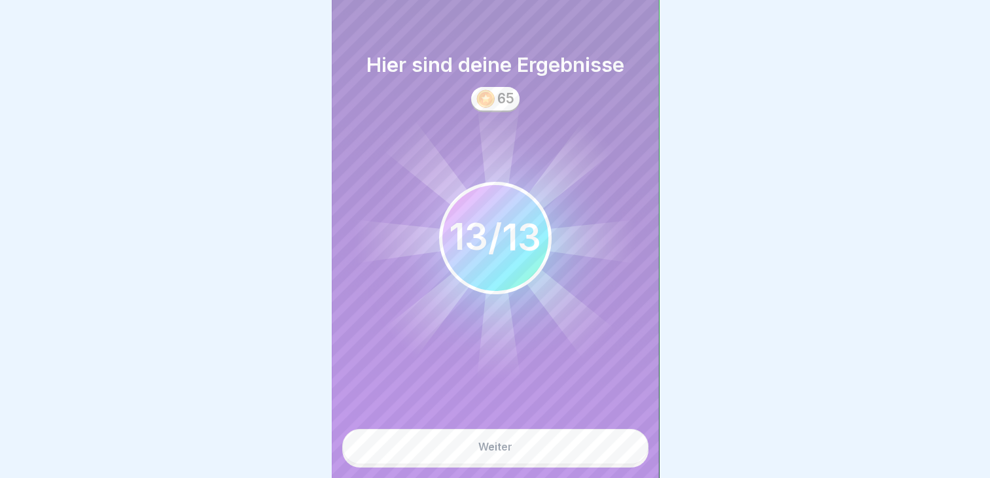
click at [516, 456] on button "Weiter" at bounding box center [495, 446] width 306 height 35
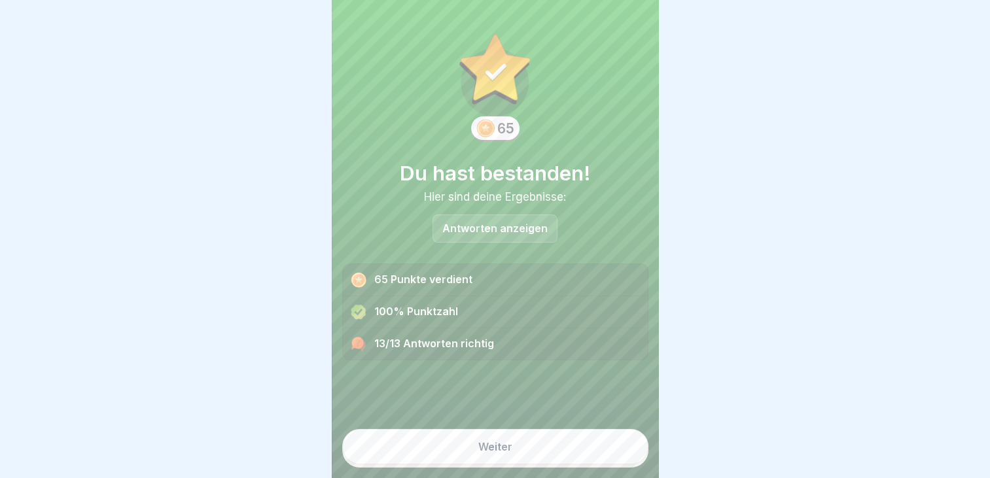
click at [535, 457] on button "Weiter" at bounding box center [495, 446] width 306 height 35
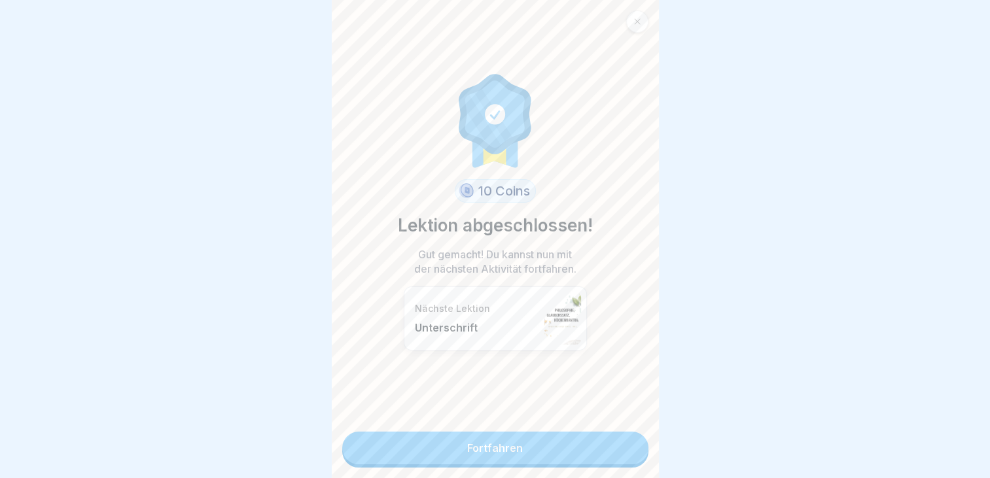
click at [535, 457] on link "Fortfahren" at bounding box center [495, 448] width 306 height 33
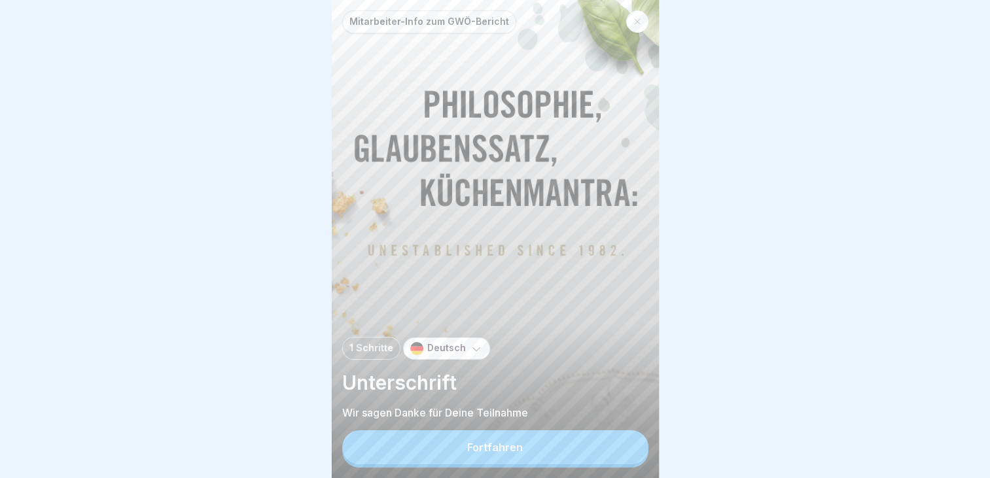
click at [535, 457] on button "Fortfahren" at bounding box center [495, 448] width 306 height 34
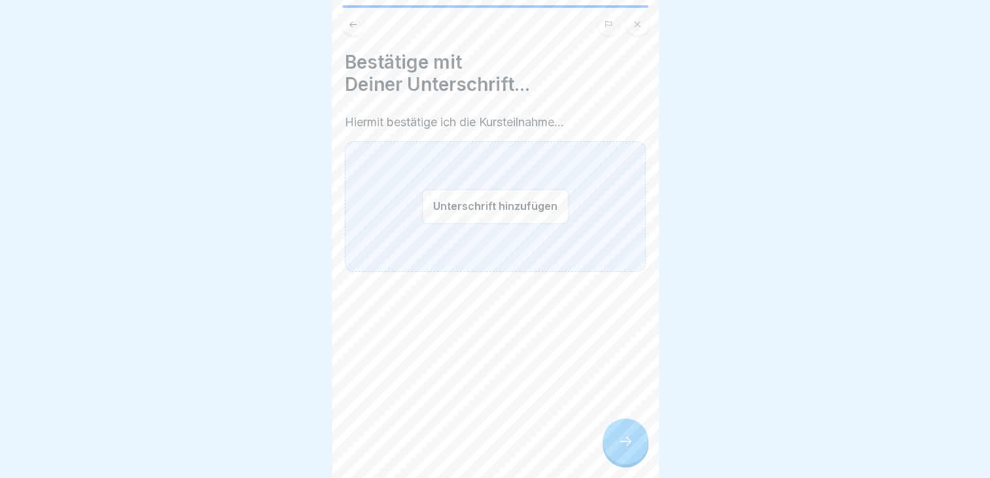
click at [505, 205] on button "Unterschrift hinzufügen" at bounding box center [495, 206] width 147 height 35
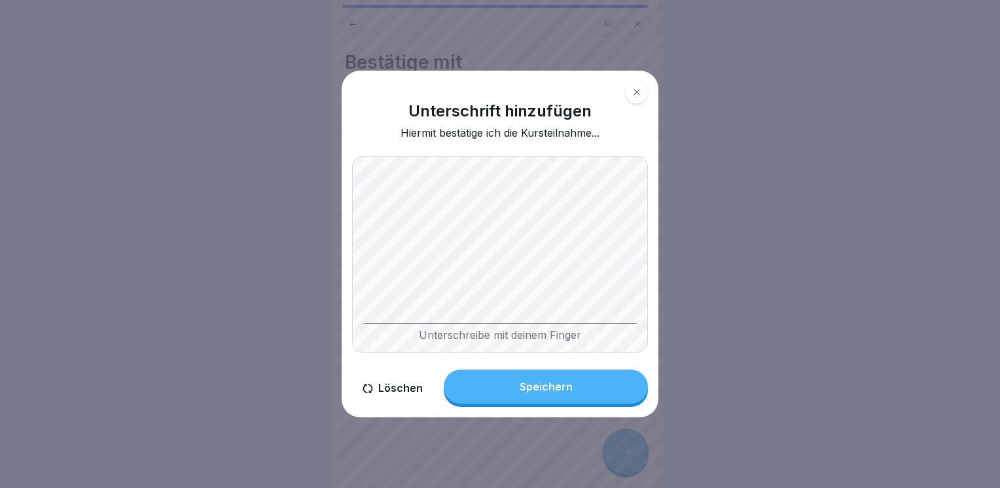
click at [533, 386] on div "Speichern" at bounding box center [546, 387] width 53 height 12
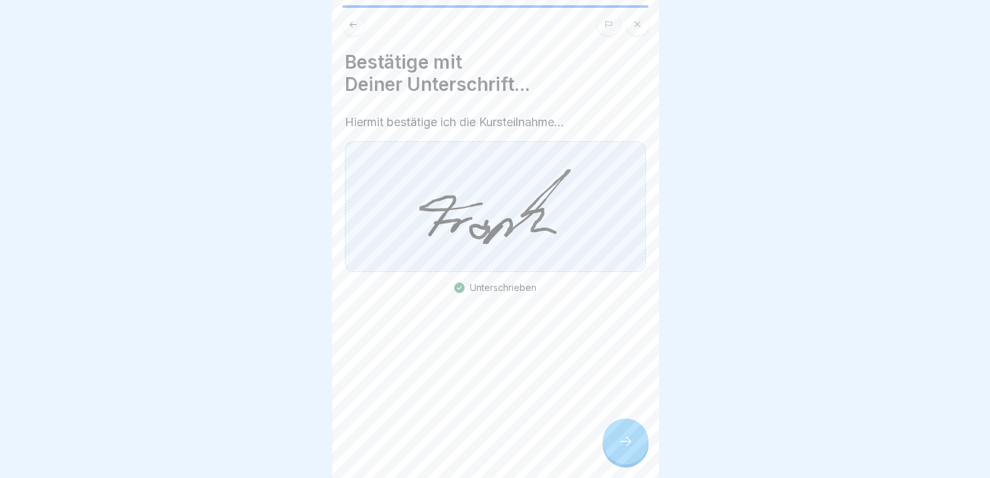
click at [621, 450] on icon at bounding box center [626, 442] width 16 height 16
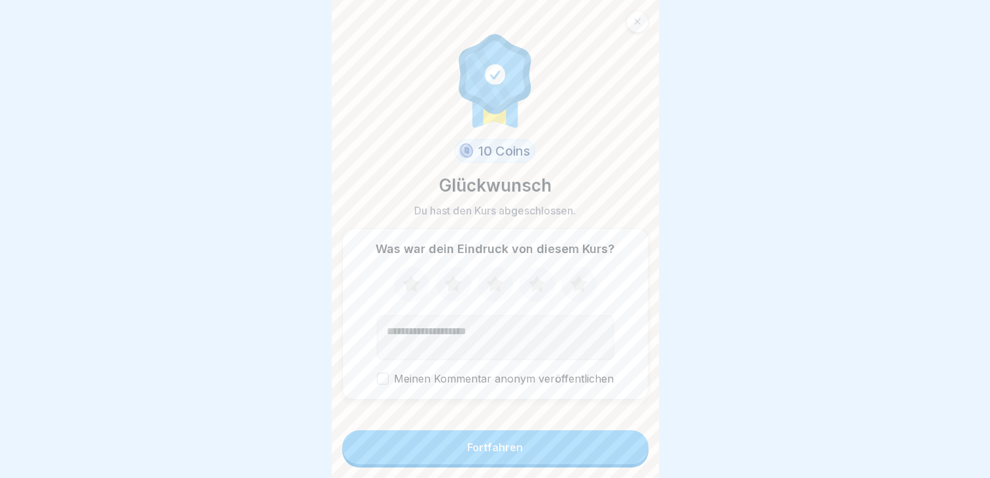
click at [506, 347] on textarea "Kommentar (optional)" at bounding box center [495, 337] width 237 height 45
click at [531, 291] on icon at bounding box center [536, 284] width 17 height 16
click at [490, 342] on textarea "Kommentar (optional)" at bounding box center [495, 337] width 237 height 45
type textarea "**********"
click at [491, 465] on button "Fortfahren" at bounding box center [495, 448] width 306 height 34
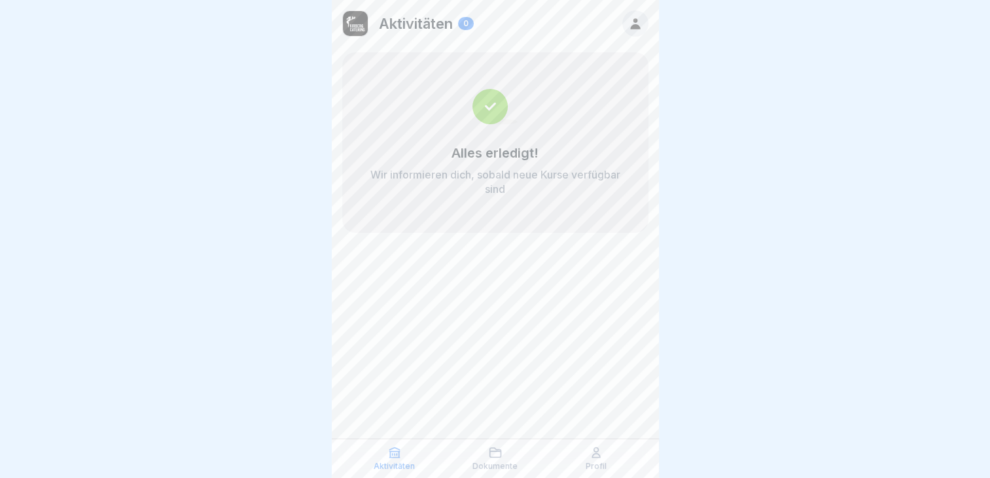
click at [490, 459] on div "Dokumente" at bounding box center [495, 458] width 94 height 25
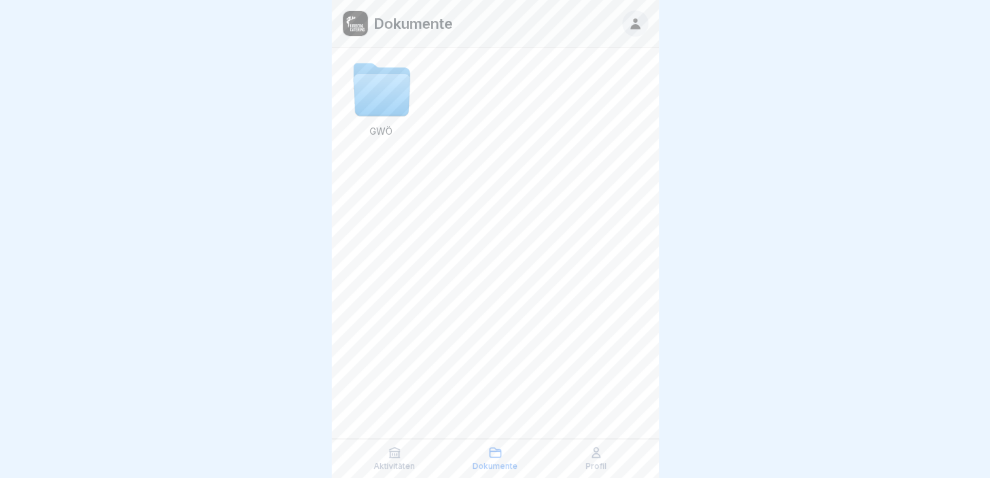
click at [585, 473] on div "Aktivitäten Dokumente Profil" at bounding box center [495, 458] width 327 height 39
click at [599, 464] on p "Profil" at bounding box center [596, 466] width 21 height 9
